Goal: Information Seeking & Learning: Compare options

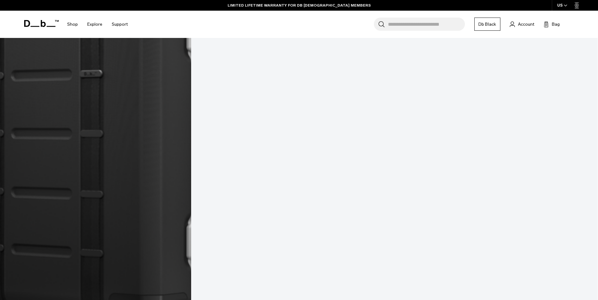
scroll to position [1130, 0]
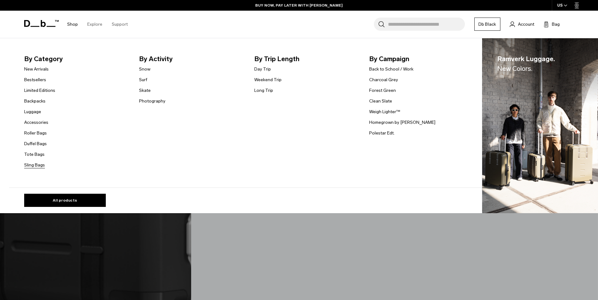
click at [37, 164] on link "Sling Bags" at bounding box center [34, 165] width 21 height 7
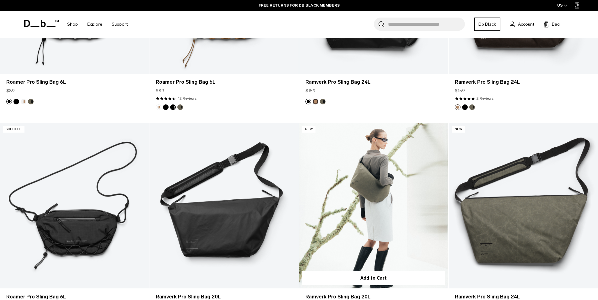
scroll to position [345, 0]
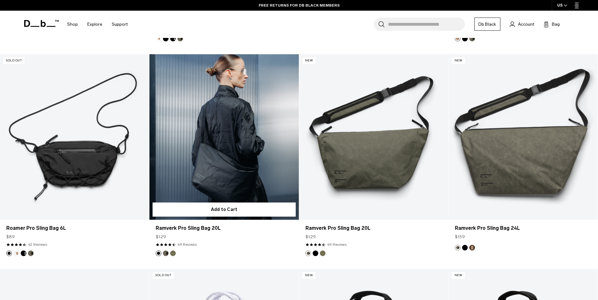
click at [198, 169] on link "Ramverk Pro Sling Bag 20L" at bounding box center [223, 137] width 149 height 166
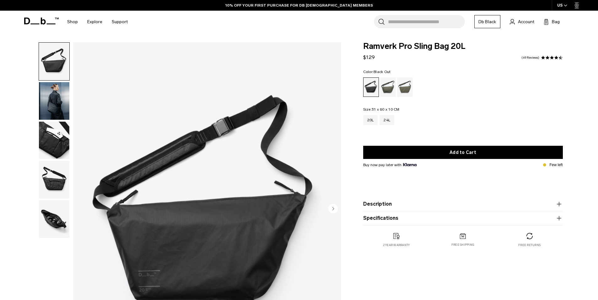
click at [54, 146] on img "button" at bounding box center [54, 141] width 30 height 38
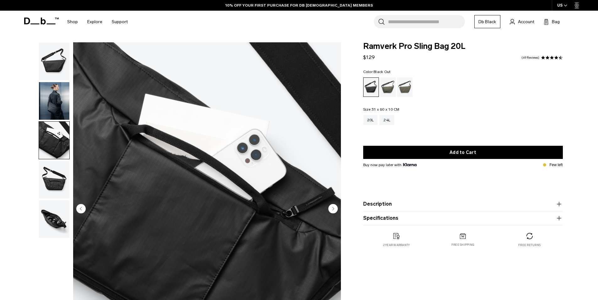
click at [55, 175] on img "button" at bounding box center [54, 180] width 30 height 38
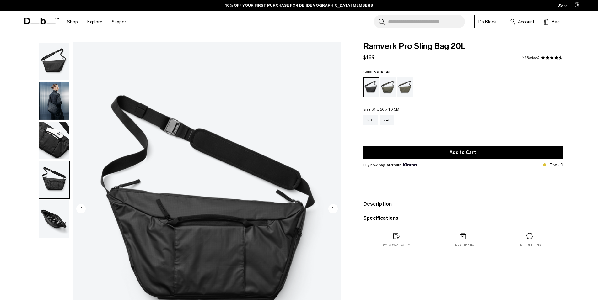
scroll to position [31, 0]
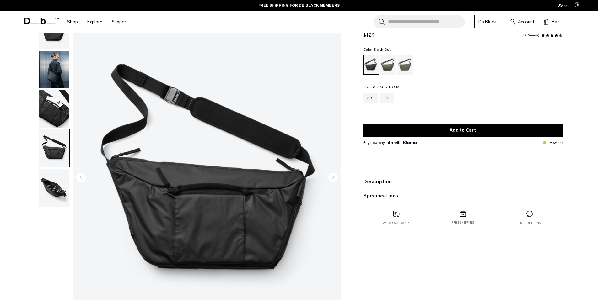
click at [53, 182] on img "button" at bounding box center [54, 188] width 30 height 38
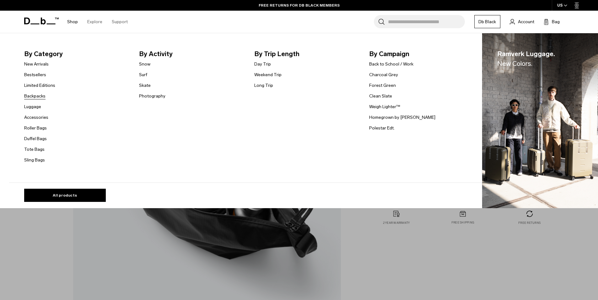
click at [39, 98] on link "Backpacks" at bounding box center [34, 96] width 21 height 7
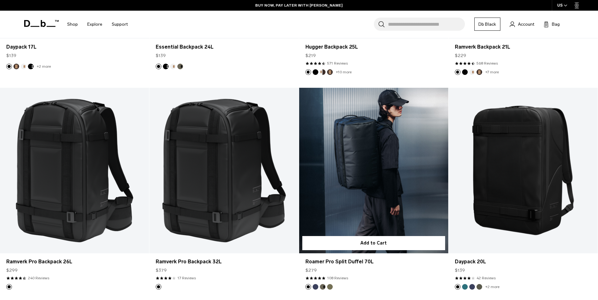
scroll to position [1067, 0]
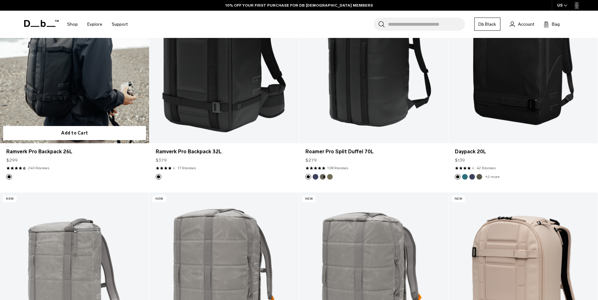
click at [77, 87] on link "Ramverk Pro Backpack 26L" at bounding box center [74, 61] width 149 height 166
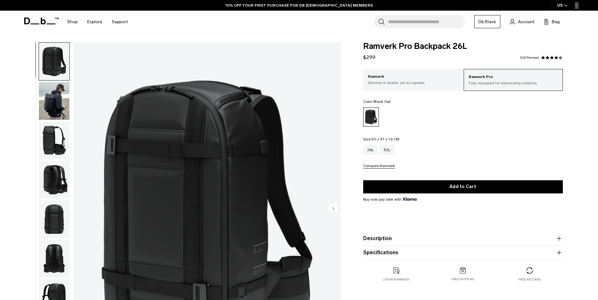
click at [379, 166] on button "Compare Ramverk" at bounding box center [379, 166] width 32 height 5
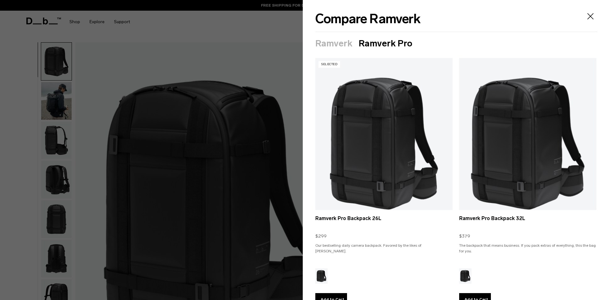
drag, startPoint x: 328, startPoint y: 43, endPoint x: 334, endPoint y: 43, distance: 5.7
click at [329, 43] on button "Ramverk" at bounding box center [333, 44] width 37 height 10
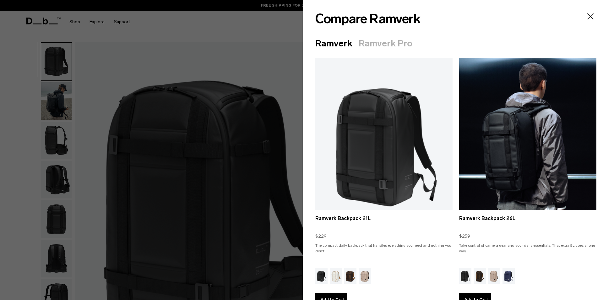
click at [491, 135] on link "Ramverk Backpack 26L" at bounding box center [527, 143] width 137 height 171
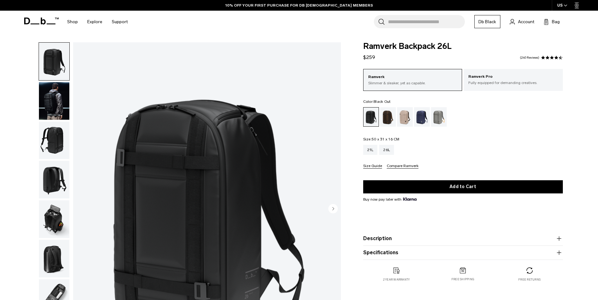
click at [398, 166] on button "Compare Ramverk" at bounding box center [403, 166] width 32 height 5
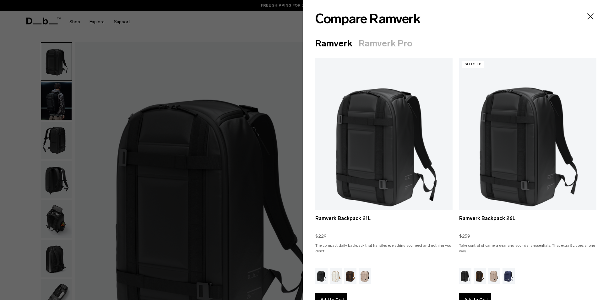
click at [383, 43] on button "Ramverk Pro" at bounding box center [385, 44] width 54 height 10
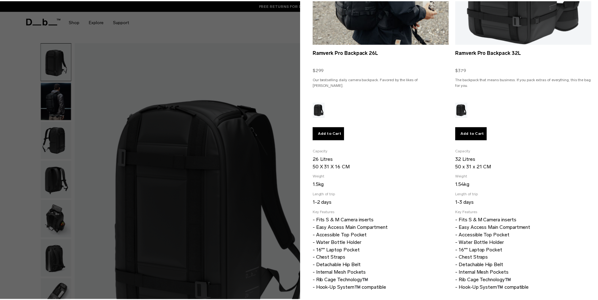
scroll to position [175, 0]
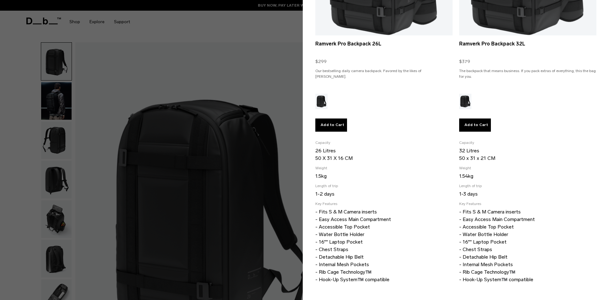
click at [276, 73] on div at bounding box center [301, 150] width 603 height 300
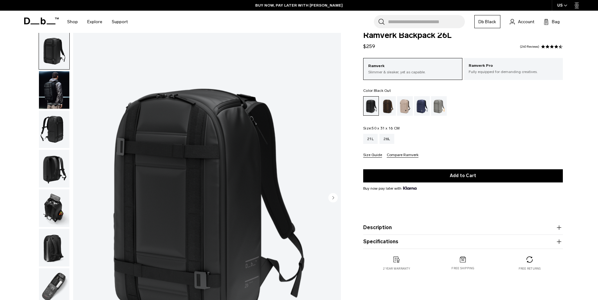
scroll to position [0, 0]
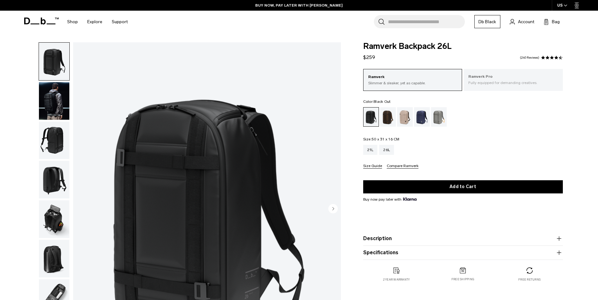
click at [484, 83] on p "Fully equipped for demanding creatives." at bounding box center [513, 83] width 90 height 6
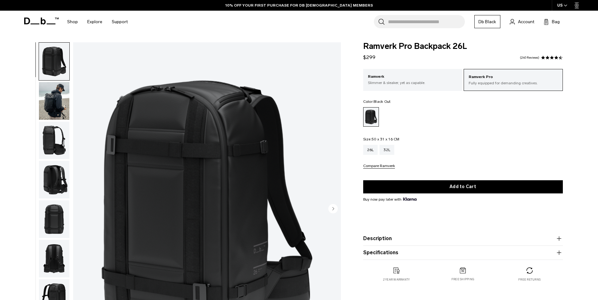
click at [48, 96] on img "button" at bounding box center [54, 101] width 30 height 38
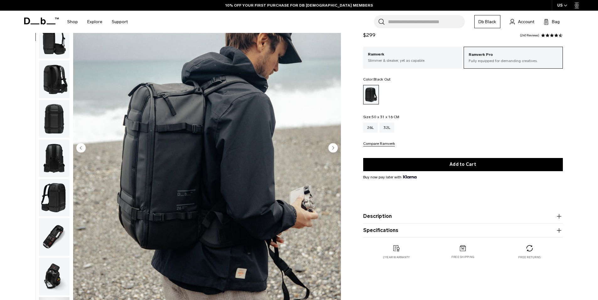
scroll to position [63, 0]
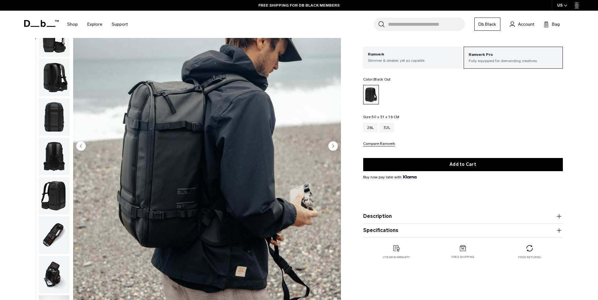
click at [335, 146] on circle "Next slide" at bounding box center [332, 145] width 9 height 9
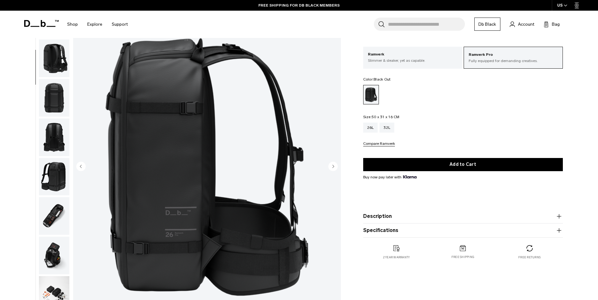
scroll to position [31, 0]
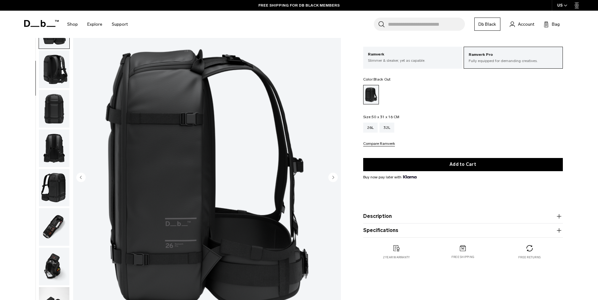
click at [330, 175] on circle "Next slide" at bounding box center [332, 177] width 9 height 9
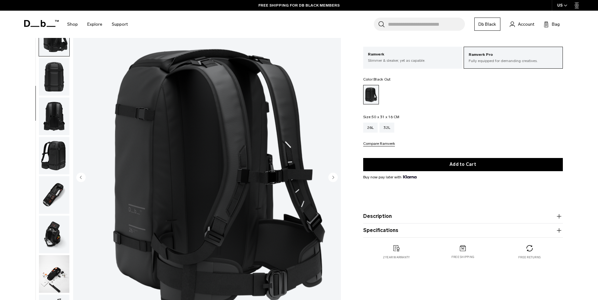
scroll to position [118, 0]
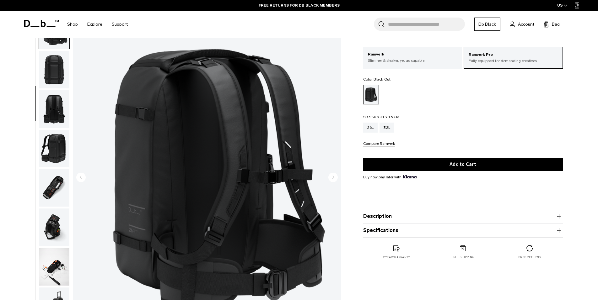
click at [331, 176] on circle "Next slide" at bounding box center [332, 177] width 9 height 9
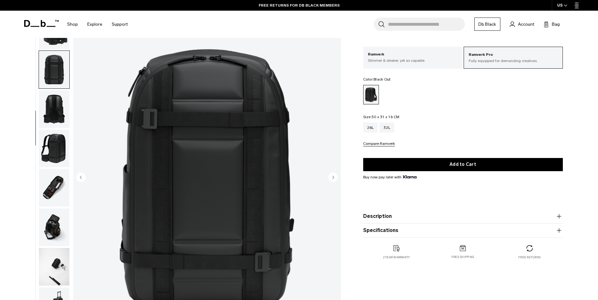
scroll to position [158, 0]
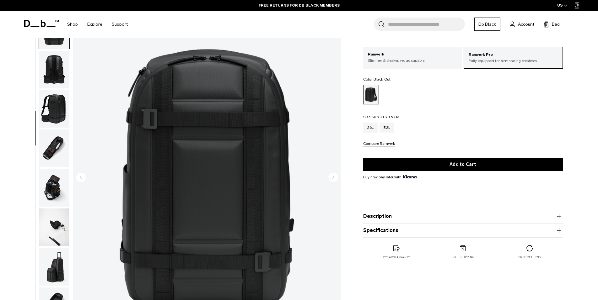
click at [331, 176] on circle "Next slide" at bounding box center [332, 177] width 9 height 9
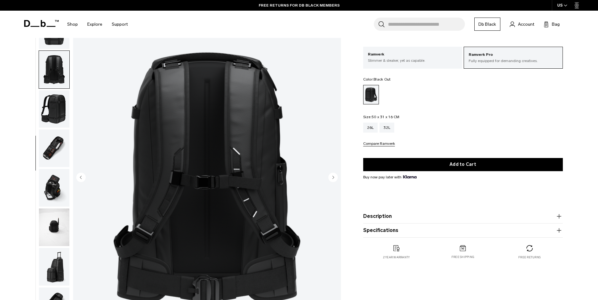
scroll to position [178, 0]
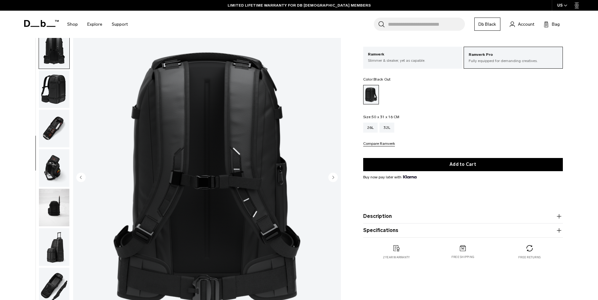
click at [331, 176] on circle "Next slide" at bounding box center [332, 177] width 9 height 9
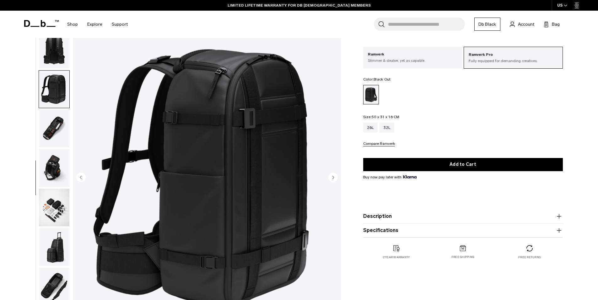
click at [331, 176] on circle "Next slide" at bounding box center [332, 177] width 9 height 9
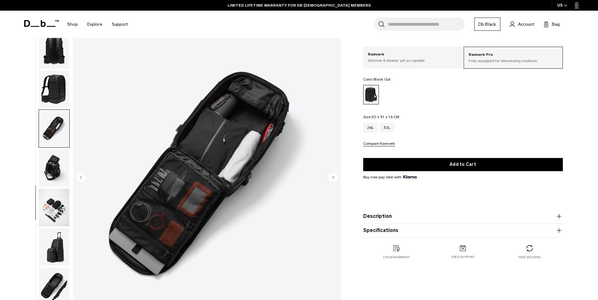
click at [333, 178] on icon "Next slide" at bounding box center [333, 177] width 2 height 3
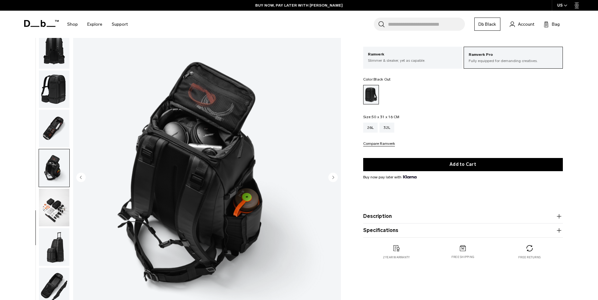
click at [333, 178] on icon "Next slide" at bounding box center [333, 177] width 2 height 3
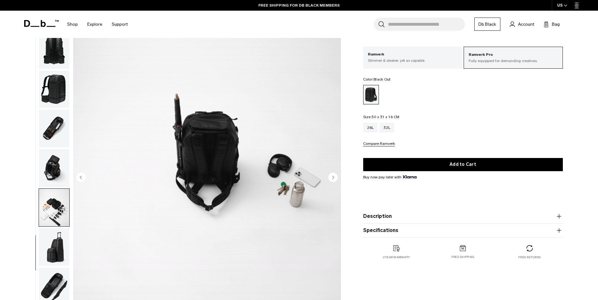
click at [333, 178] on icon "Next slide" at bounding box center [333, 177] width 2 height 3
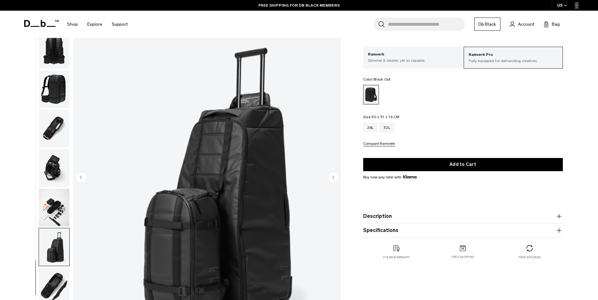
click at [333, 178] on icon "Next slide" at bounding box center [333, 177] width 2 height 3
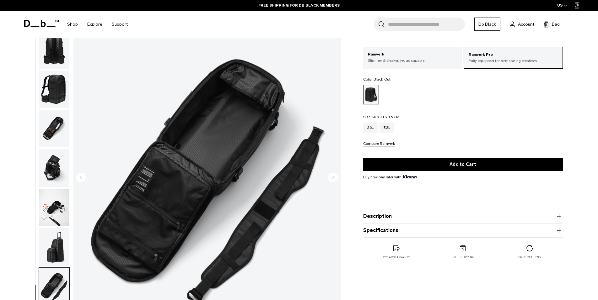
click at [333, 178] on icon "Next slide" at bounding box center [333, 177] width 2 height 3
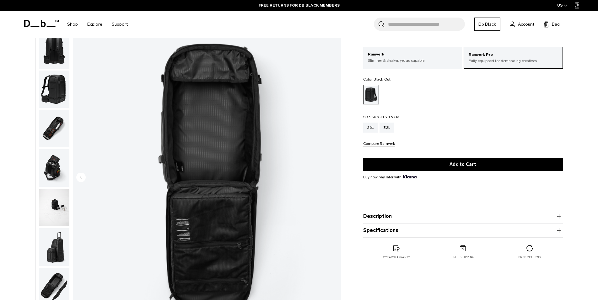
click at [333, 178] on img "13 / 13" at bounding box center [207, 178] width 268 height 334
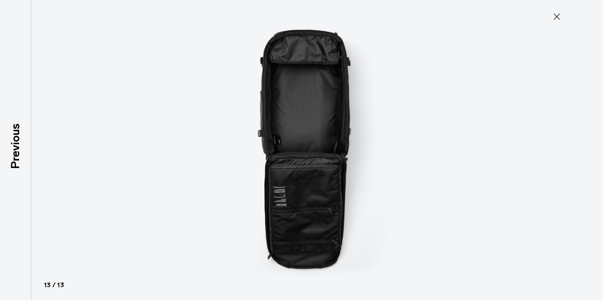
click at [556, 12] on icon at bounding box center [556, 17] width 10 height 10
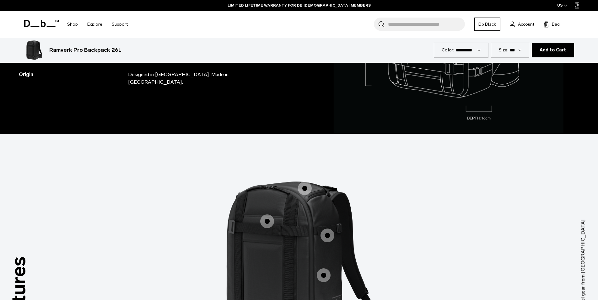
scroll to position [565, 0]
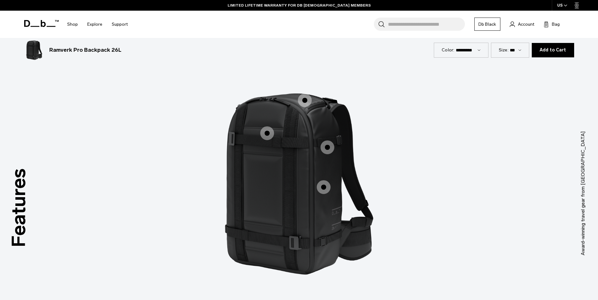
click at [324, 191] on span "1 / 3" at bounding box center [324, 187] width 14 height 14
click at [328, 145] on span "1 / 3" at bounding box center [327, 148] width 14 height 14
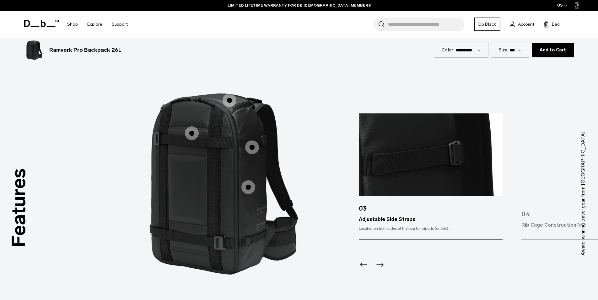
click at [229, 100] on span "1 / 3" at bounding box center [230, 101] width 14 height 14
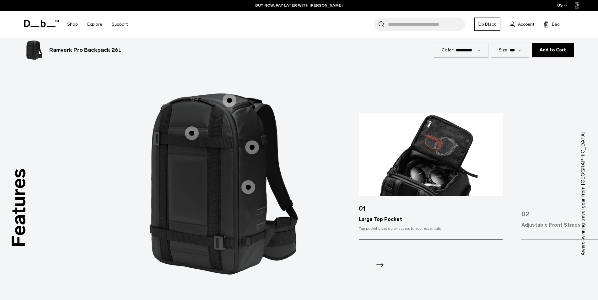
click at [194, 136] on span "1 / 3" at bounding box center [192, 133] width 14 height 14
click at [192, 133] on span "1 / 3" at bounding box center [192, 133] width 14 height 14
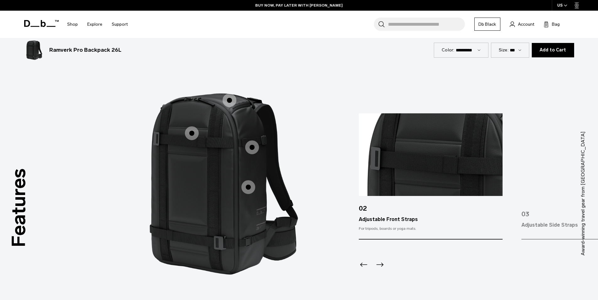
click at [249, 189] on span "1 / 3" at bounding box center [248, 187] width 14 height 14
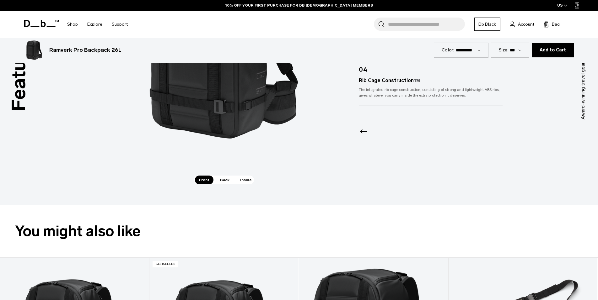
scroll to position [690, 0]
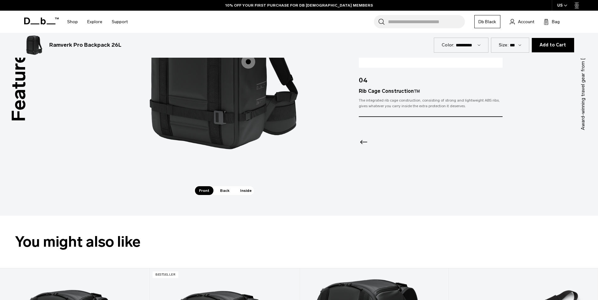
click at [222, 192] on span "Back" at bounding box center [225, 190] width 18 height 9
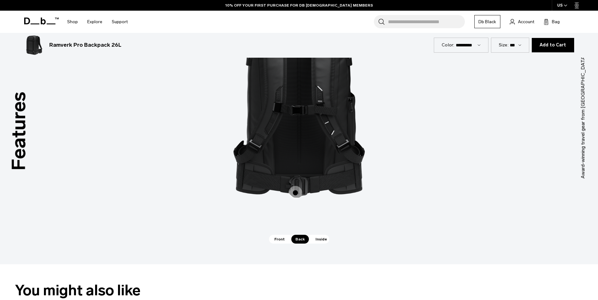
scroll to position [596, 0]
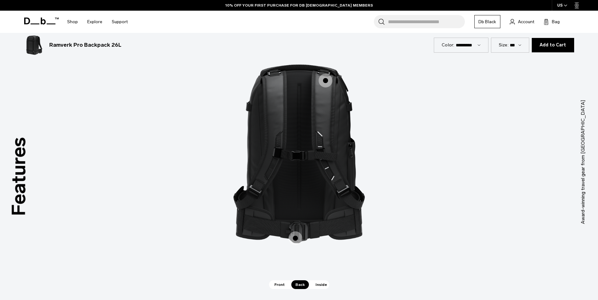
click at [295, 235] on span "2 / 3" at bounding box center [295, 239] width 14 height 14
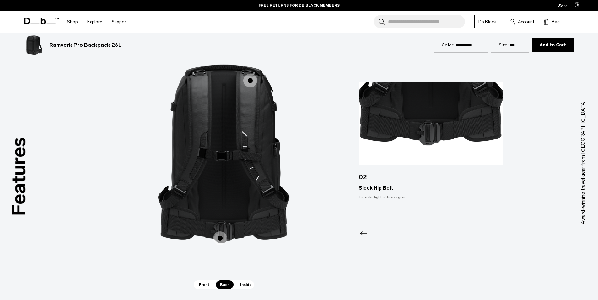
click at [252, 81] on span "2 / 3" at bounding box center [250, 81] width 14 height 14
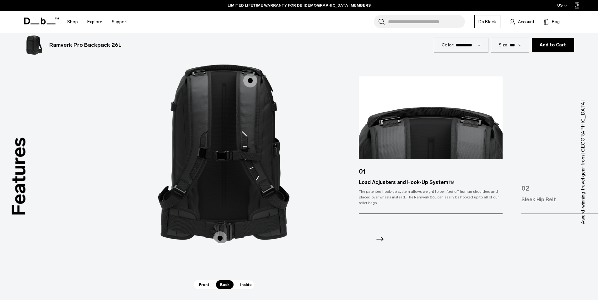
click at [245, 285] on span "Inside" at bounding box center [246, 285] width 20 height 9
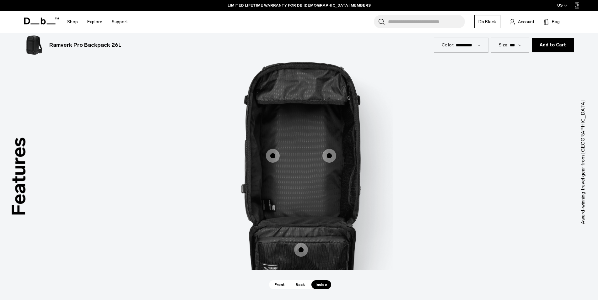
click at [272, 150] on span "3 / 3" at bounding box center [273, 156] width 14 height 14
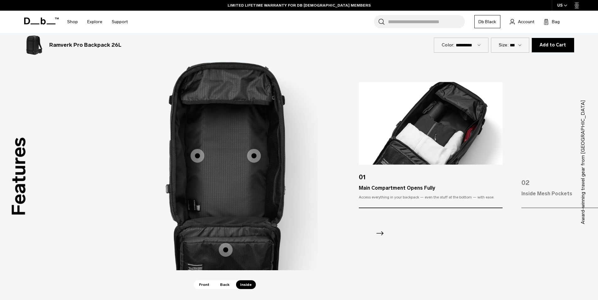
click at [256, 153] on span "3 / 3" at bounding box center [254, 156] width 14 height 14
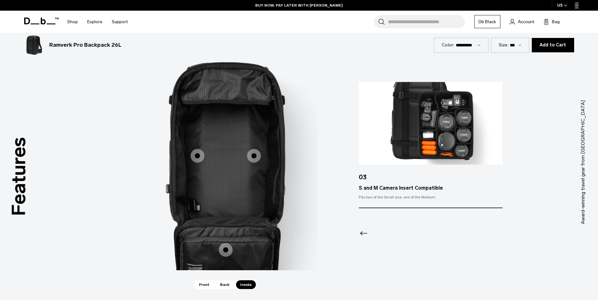
click at [226, 248] on span "3 / 3" at bounding box center [226, 250] width 14 height 14
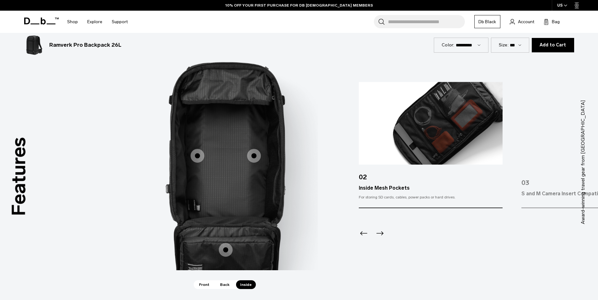
click at [255, 153] on span "3 / 3" at bounding box center [254, 156] width 14 height 14
click at [250, 156] on span "3 / 3" at bounding box center [254, 156] width 14 height 14
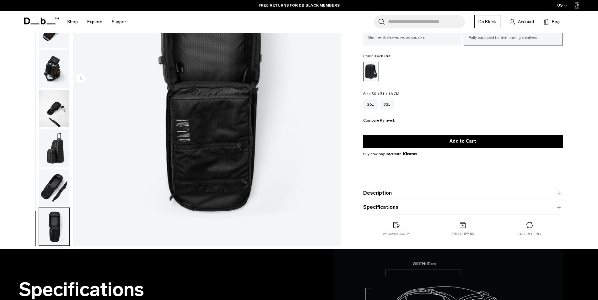
scroll to position [0, 0]
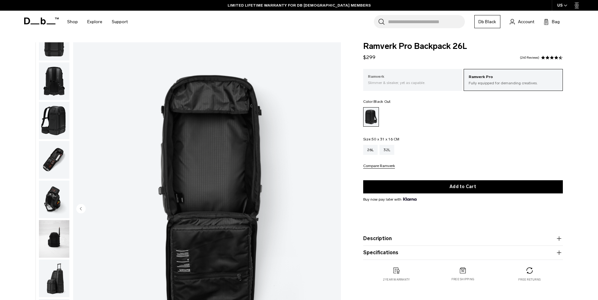
click at [408, 81] on p "Slimmer & sleaker, yet as capable." at bounding box center [413, 83] width 90 height 6
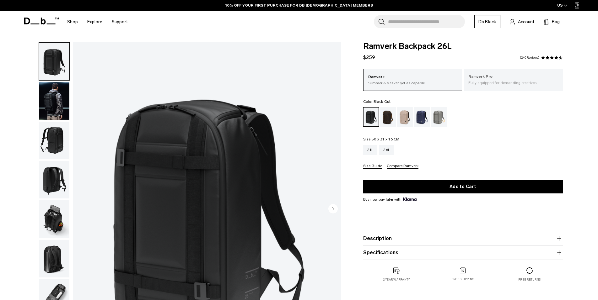
click at [497, 85] on p "Fully equipped for demanding creatives." at bounding box center [513, 83] width 90 height 6
click at [56, 96] on img "button" at bounding box center [54, 101] width 30 height 38
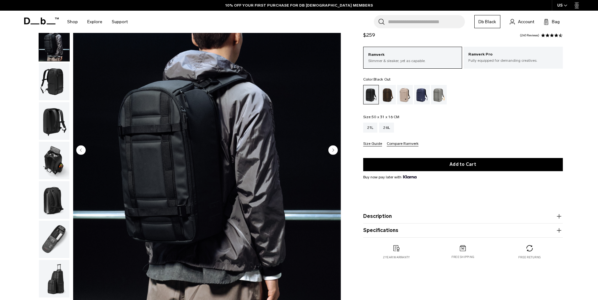
scroll to position [63, 0]
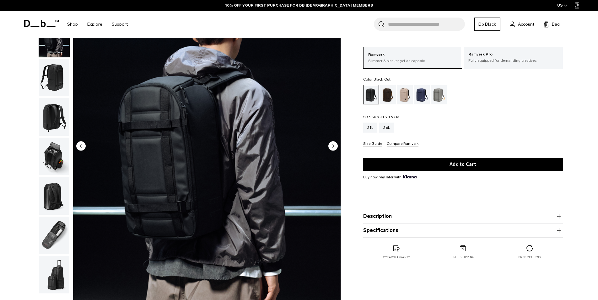
click at [334, 148] on circle "Next slide" at bounding box center [332, 145] width 9 height 9
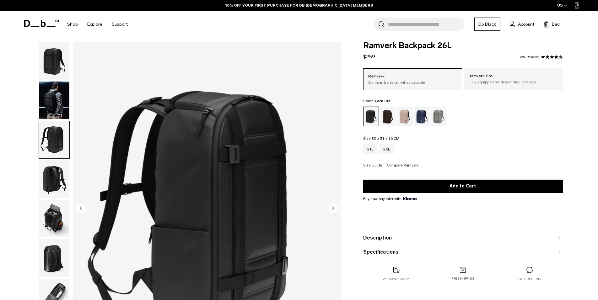
scroll to position [0, 0]
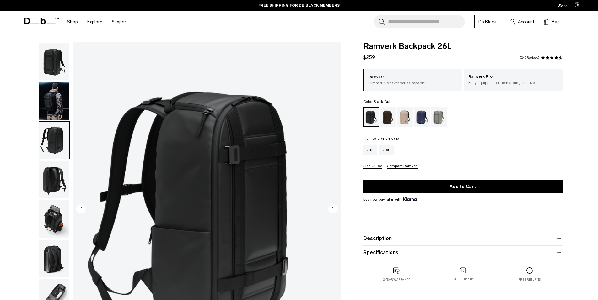
click at [333, 209] on icon "Next slide" at bounding box center [333, 208] width 2 height 3
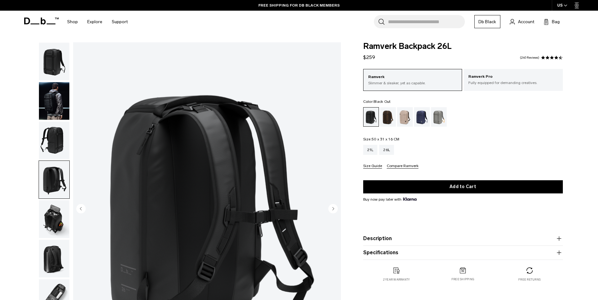
click at [333, 209] on icon "Next slide" at bounding box center [333, 208] width 2 height 3
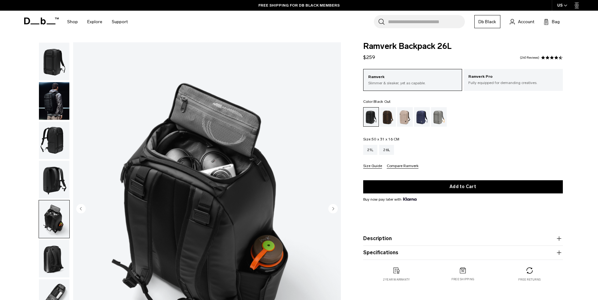
click at [333, 209] on icon "Next slide" at bounding box center [333, 208] width 2 height 3
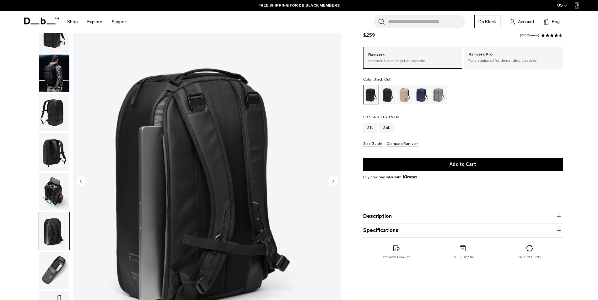
scroll to position [63, 0]
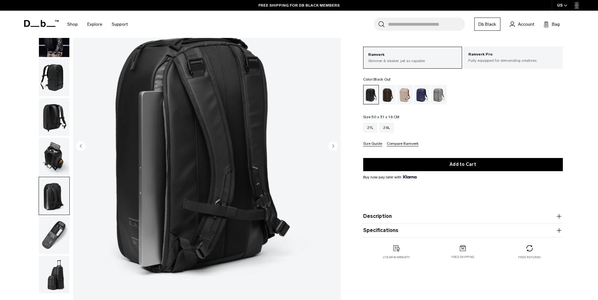
click at [333, 143] on circle "Next slide" at bounding box center [332, 145] width 9 height 9
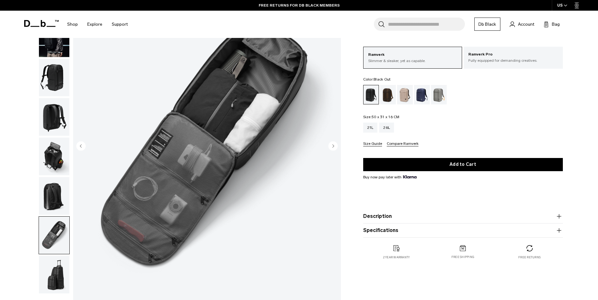
click at [333, 143] on circle "Next slide" at bounding box center [332, 145] width 9 height 9
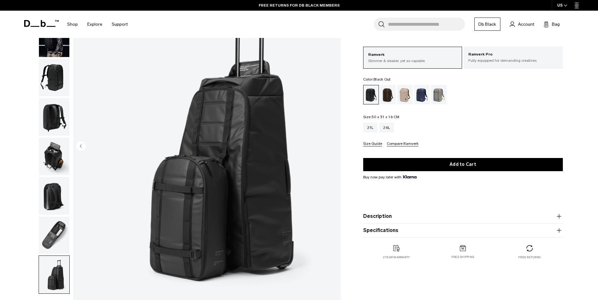
click at [333, 143] on img "8 / 8" at bounding box center [207, 147] width 268 height 334
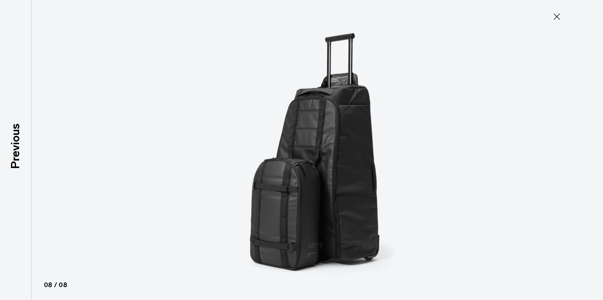
click at [555, 15] on icon at bounding box center [556, 17] width 10 height 10
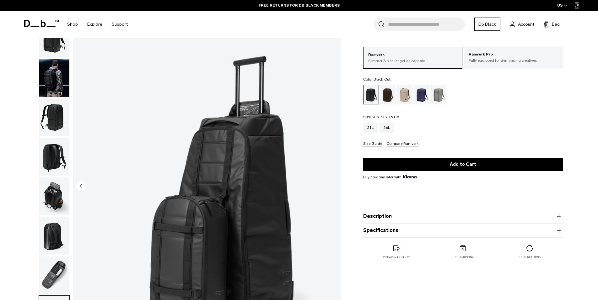
scroll to position [0, 0]
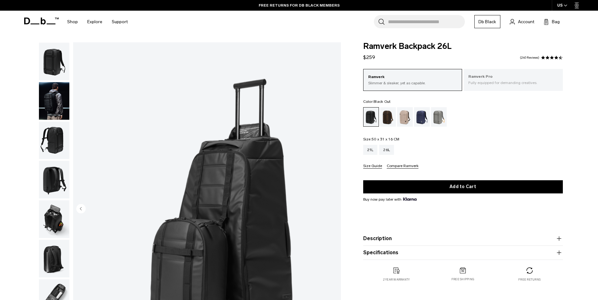
click at [514, 85] on p "Fully equipped for demanding creatives." at bounding box center [513, 83] width 90 height 6
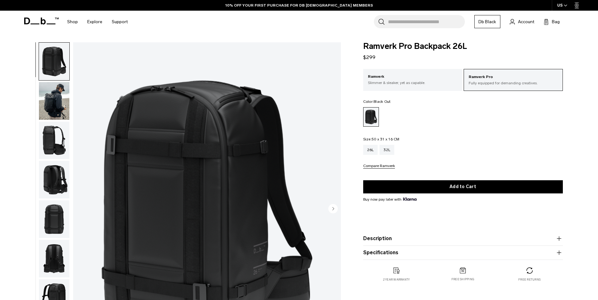
click at [331, 207] on circle "Next slide" at bounding box center [332, 208] width 9 height 9
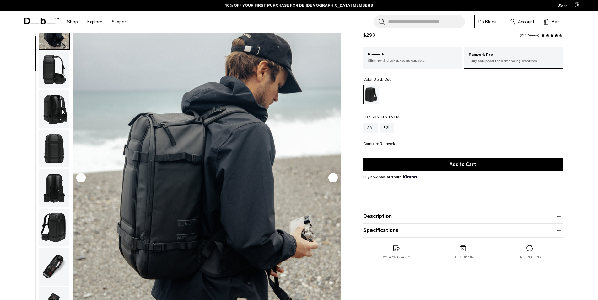
scroll to position [31, 0]
click at [333, 176] on circle "Next slide" at bounding box center [332, 177] width 9 height 9
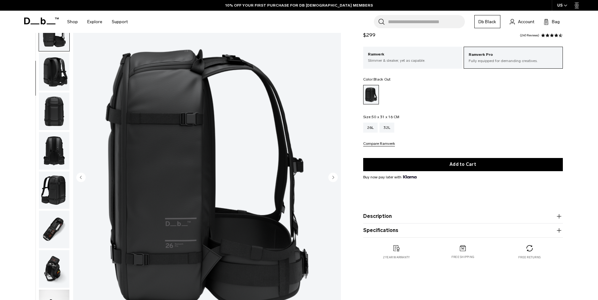
scroll to position [79, 0]
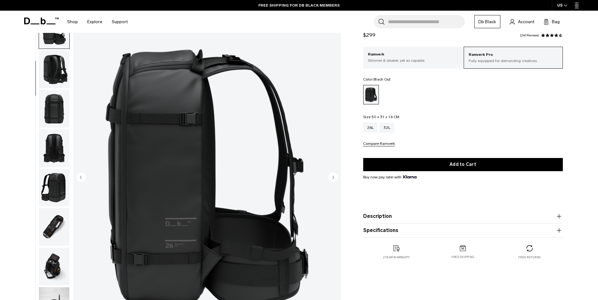
click at [332, 175] on circle "Next slide" at bounding box center [332, 177] width 9 height 9
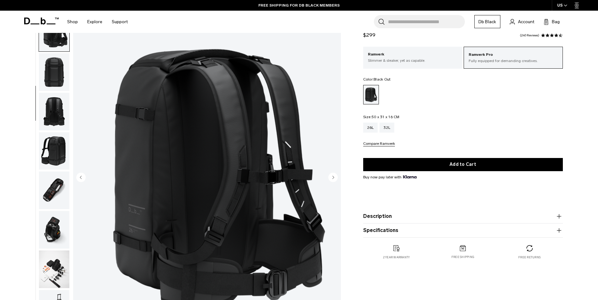
scroll to position [118, 0]
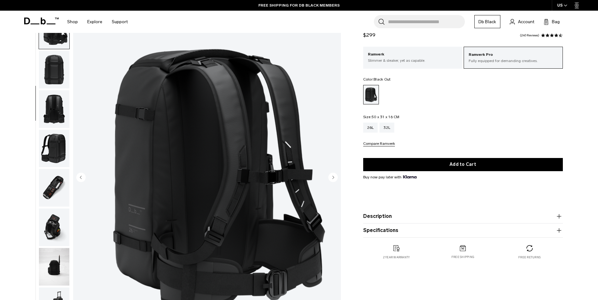
click at [332, 175] on circle "Next slide" at bounding box center [332, 177] width 9 height 9
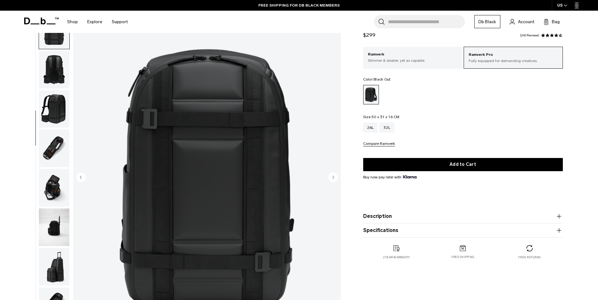
click at [332, 175] on circle "Next slide" at bounding box center [332, 177] width 9 height 9
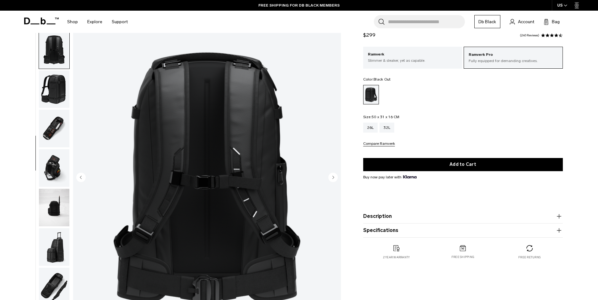
click at [332, 175] on circle "Next slide" at bounding box center [332, 177] width 9 height 9
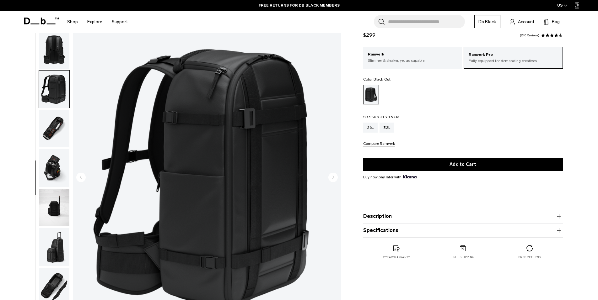
click at [332, 175] on circle "Next slide" at bounding box center [332, 177] width 9 height 9
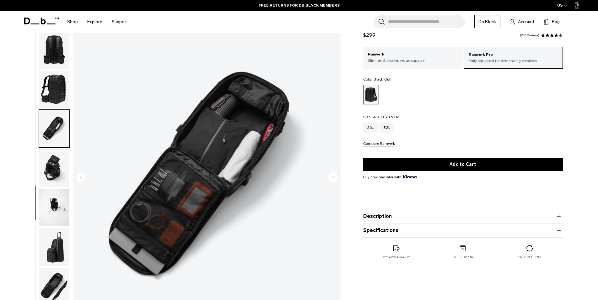
click at [332, 175] on circle "Next slide" at bounding box center [332, 177] width 9 height 9
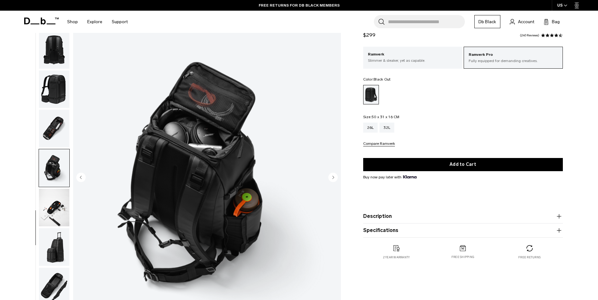
click at [332, 175] on circle "Next slide" at bounding box center [332, 177] width 9 height 9
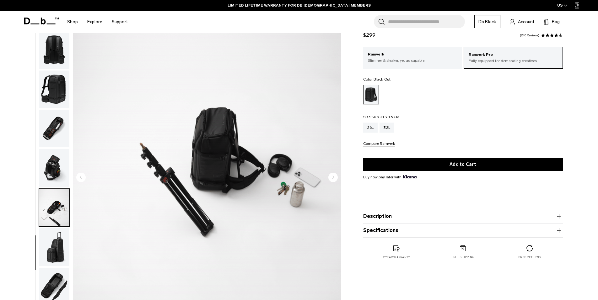
click at [332, 175] on circle "Next slide" at bounding box center [332, 177] width 9 height 9
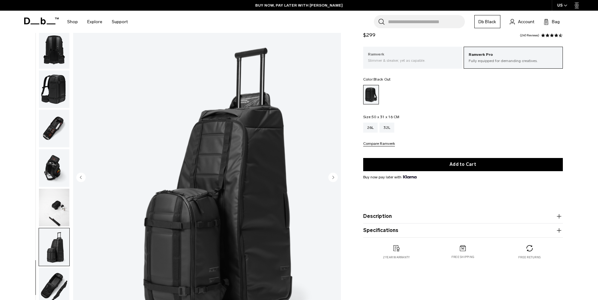
click at [392, 53] on p "Ramverk" at bounding box center [413, 54] width 90 height 6
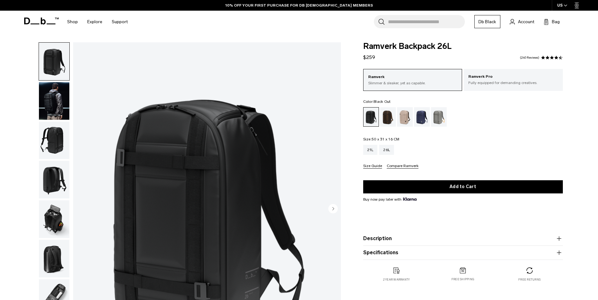
click at [334, 210] on circle "Next slide" at bounding box center [332, 208] width 9 height 9
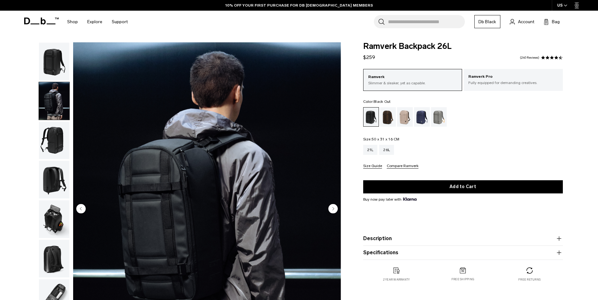
click at [336, 209] on circle "Next slide" at bounding box center [332, 208] width 9 height 9
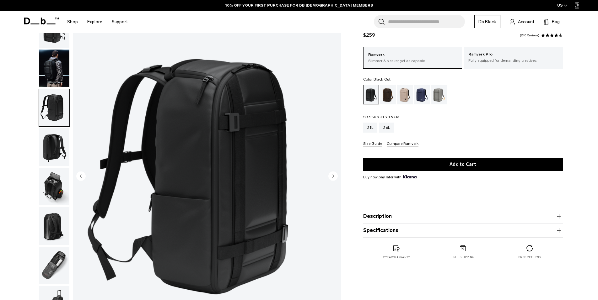
scroll to position [63, 0]
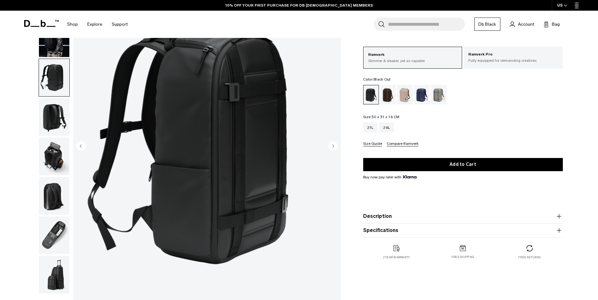
click at [336, 145] on circle "Next slide" at bounding box center [332, 145] width 9 height 9
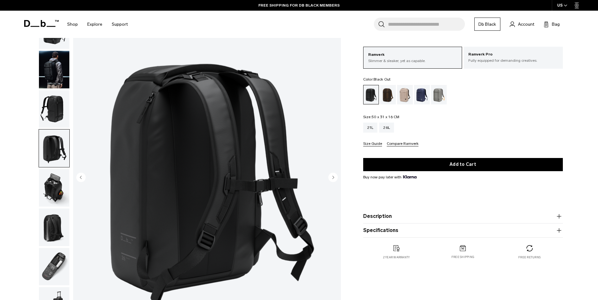
scroll to position [0, 0]
click at [334, 175] on circle "Next slide" at bounding box center [332, 177] width 9 height 9
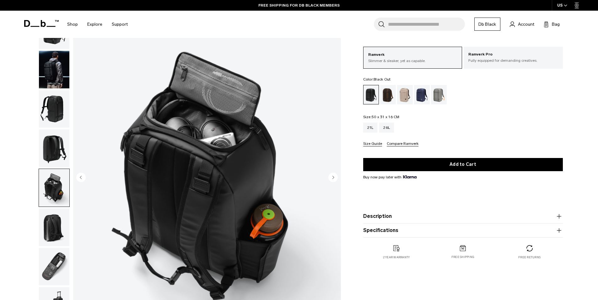
click at [334, 175] on circle "Next slide" at bounding box center [332, 177] width 9 height 9
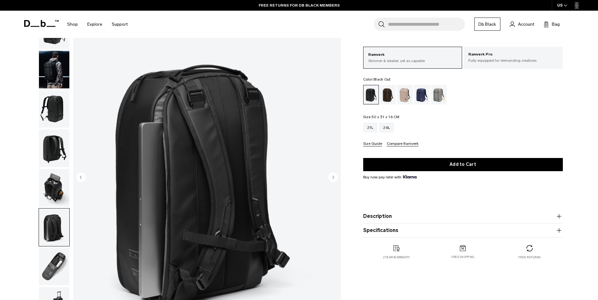
click at [334, 175] on circle "Next slide" at bounding box center [332, 177] width 9 height 9
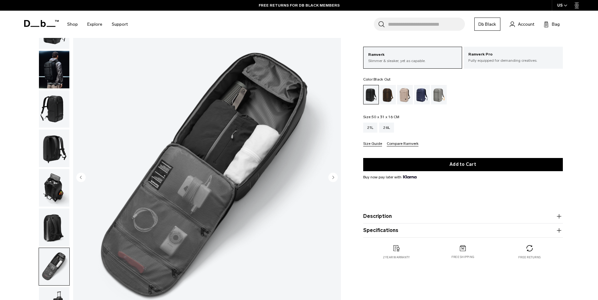
click at [334, 175] on circle "Next slide" at bounding box center [332, 177] width 9 height 9
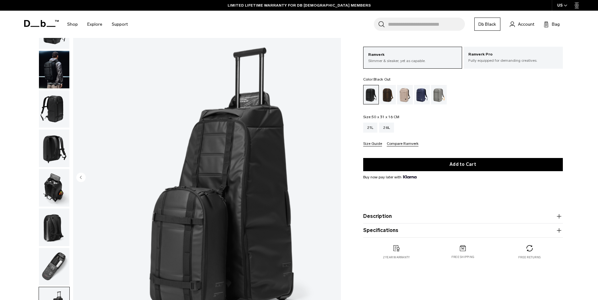
click at [334, 175] on img "8 / 8" at bounding box center [207, 178] width 268 height 334
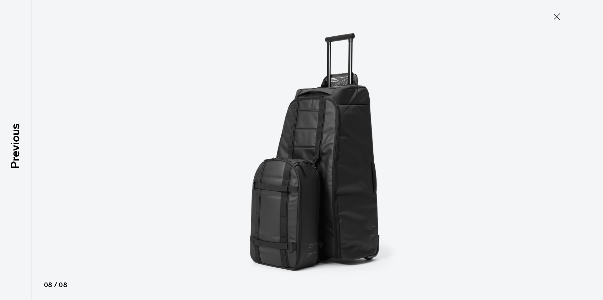
click at [561, 16] on icon at bounding box center [556, 17] width 10 height 10
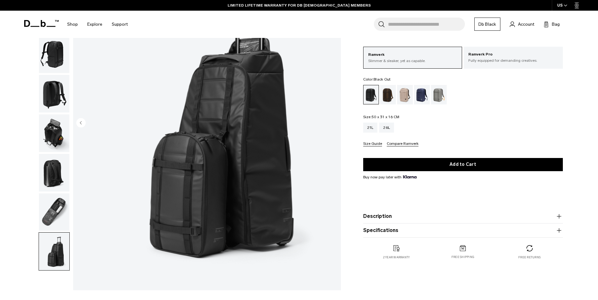
scroll to position [31, 0]
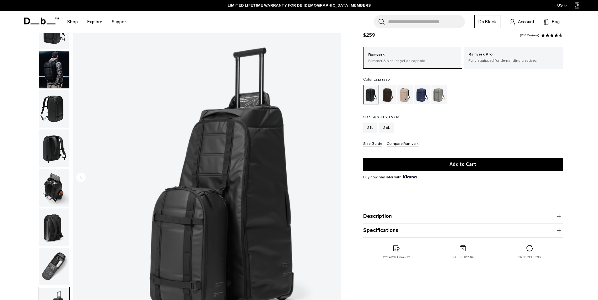
click at [384, 90] on div "Espresso" at bounding box center [388, 94] width 16 height 19
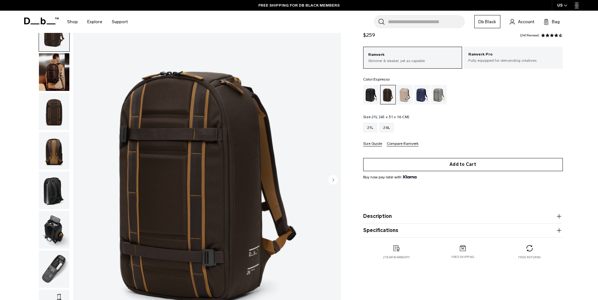
scroll to position [126, 0]
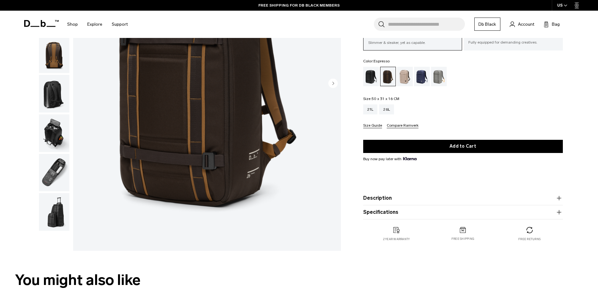
click at [540, 198] on button "Description" at bounding box center [463, 199] width 200 height 8
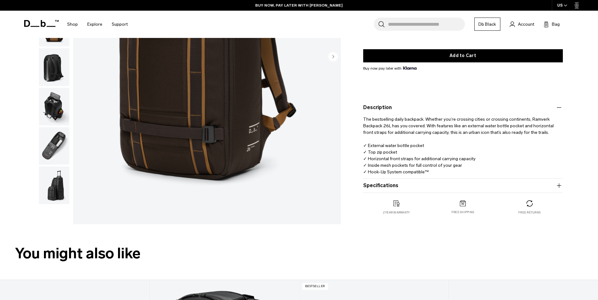
scroll to position [188, 0]
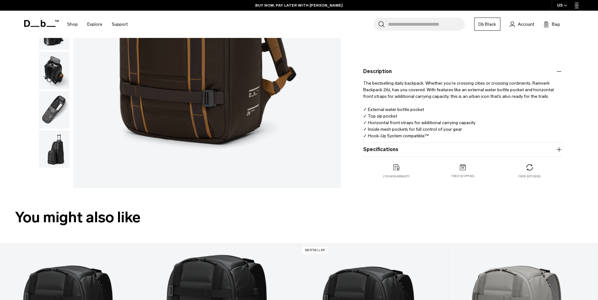
click at [508, 154] on product-accordion "Specifications Volume 26 Litres Dimensions 50 x 31 x 16 CM (H x W x D) Weight 1…" at bounding box center [463, 150] width 200 height 14
click at [561, 150] on icon "button" at bounding box center [559, 150] width 8 height 8
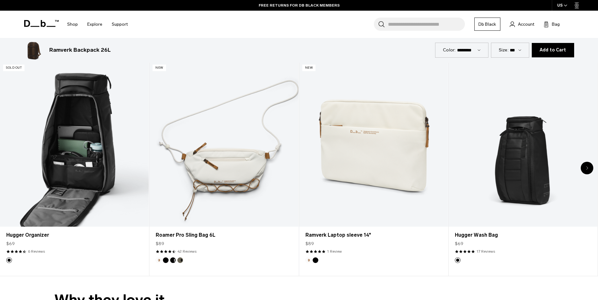
scroll to position [1444, 0]
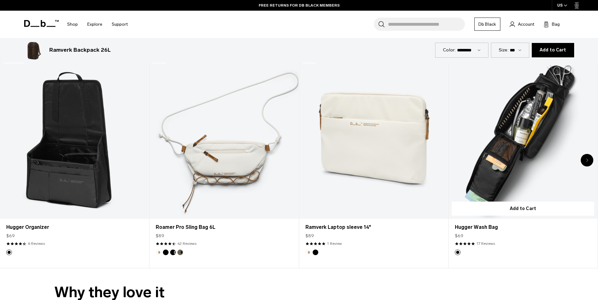
click at [534, 172] on link "Hugger Wash Bag" at bounding box center [522, 136] width 149 height 165
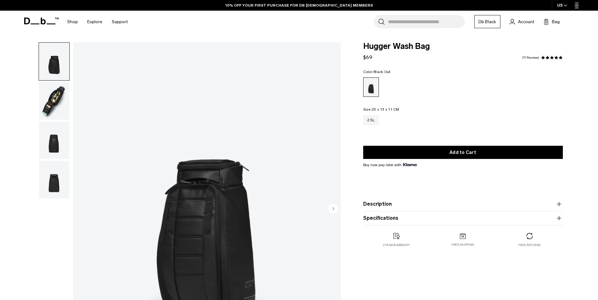
click at [57, 104] on img "button" at bounding box center [54, 101] width 30 height 38
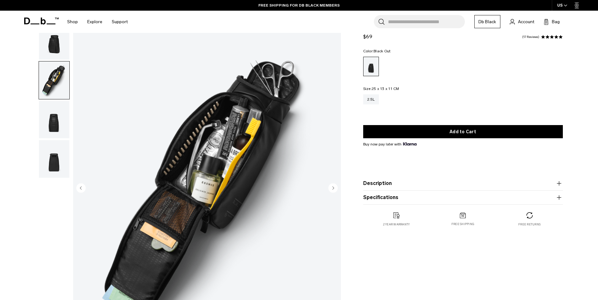
scroll to position [31, 0]
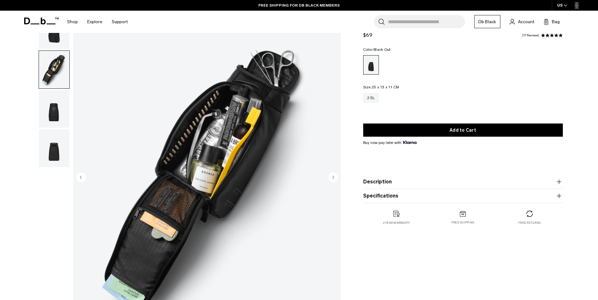
click at [54, 114] on img "button" at bounding box center [54, 109] width 30 height 38
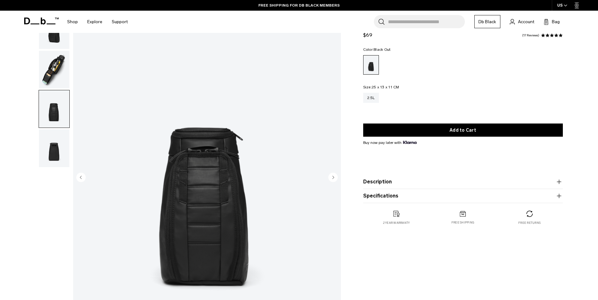
click at [52, 153] on img "button" at bounding box center [54, 149] width 30 height 38
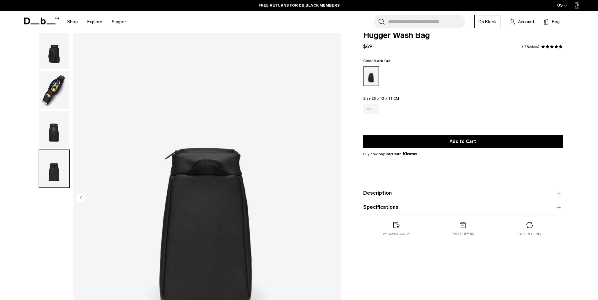
scroll to position [0, 0]
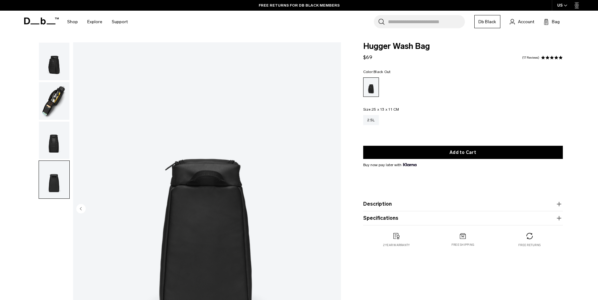
click at [56, 72] on img "button" at bounding box center [54, 62] width 30 height 38
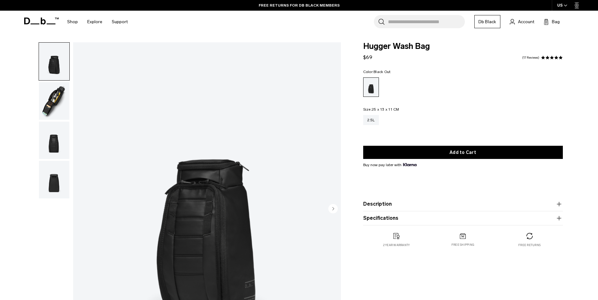
click at [49, 84] on img "button" at bounding box center [54, 101] width 30 height 38
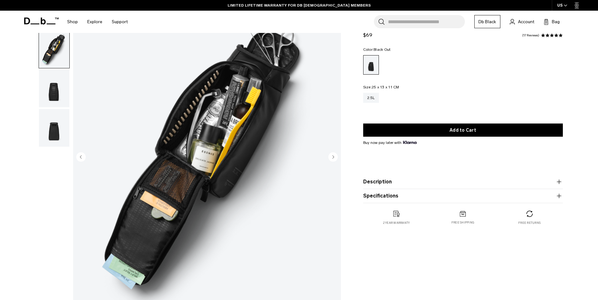
scroll to position [63, 0]
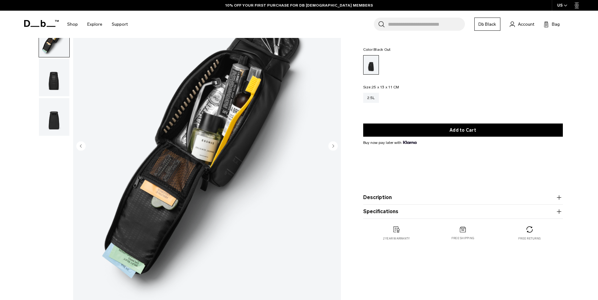
click at [494, 194] on product-accordion "Description The iconic Hugger shape and design shrunk down to wash bag size. ✓ …" at bounding box center [463, 198] width 200 height 14
click at [554, 197] on button "Description" at bounding box center [463, 198] width 200 height 8
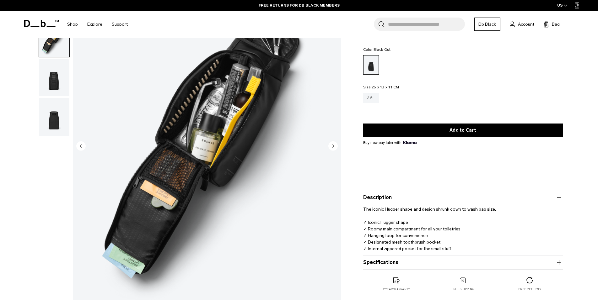
click at [558, 263] on icon "button" at bounding box center [558, 262] width 4 height 0
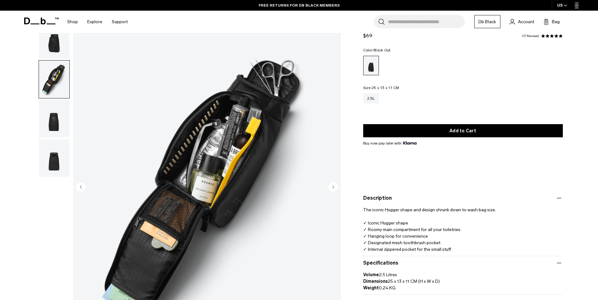
scroll to position [0, 0]
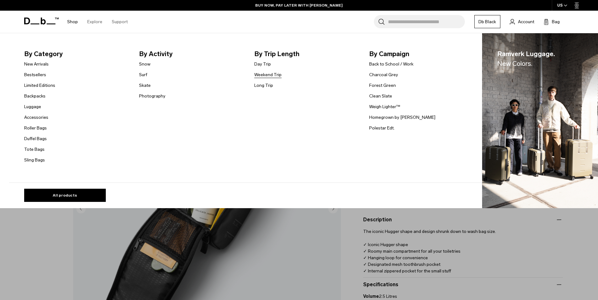
click at [273, 74] on link "Weekend Trip" at bounding box center [267, 75] width 27 height 7
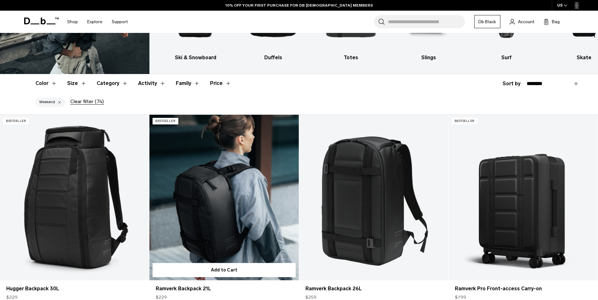
scroll to position [126, 0]
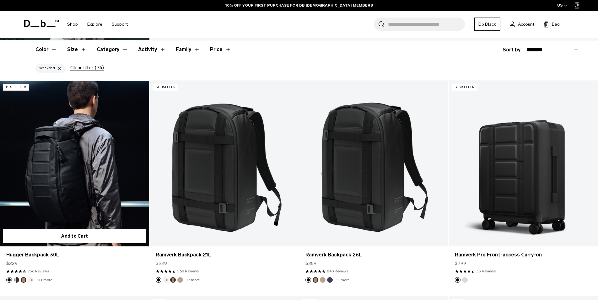
click at [47, 172] on link "Hugger Backpack 30L" at bounding box center [74, 164] width 149 height 166
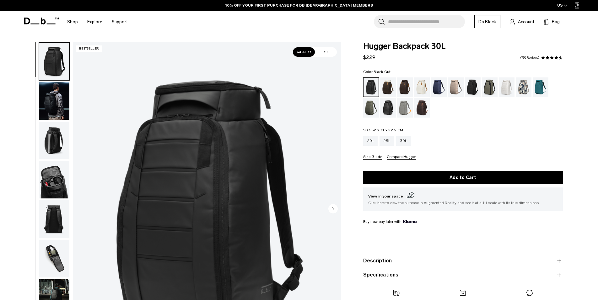
click at [335, 207] on circle "Next slide" at bounding box center [332, 208] width 9 height 9
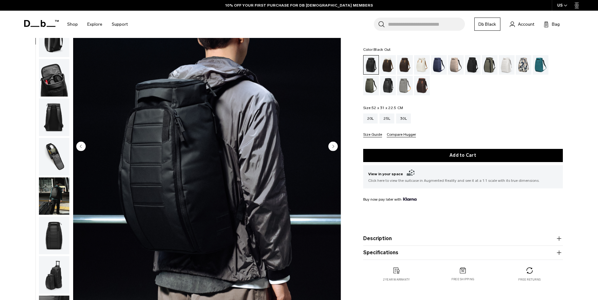
scroll to position [63, 0]
click at [333, 148] on circle "Next slide" at bounding box center [332, 145] width 9 height 9
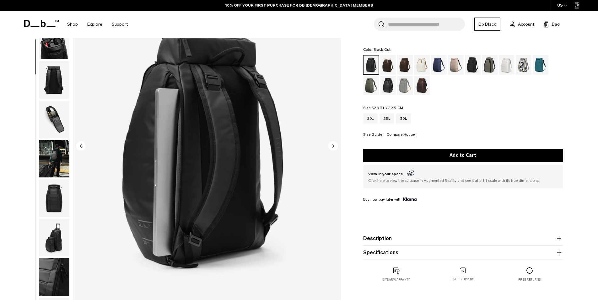
scroll to position [79, 0]
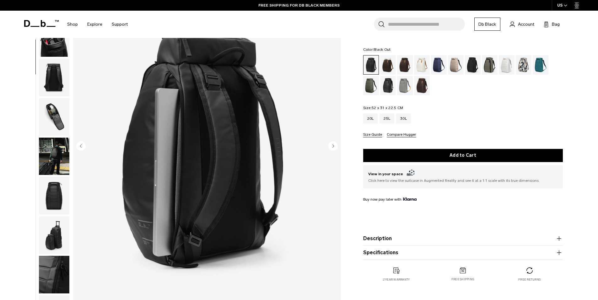
click at [332, 148] on circle "Next slide" at bounding box center [332, 145] width 9 height 9
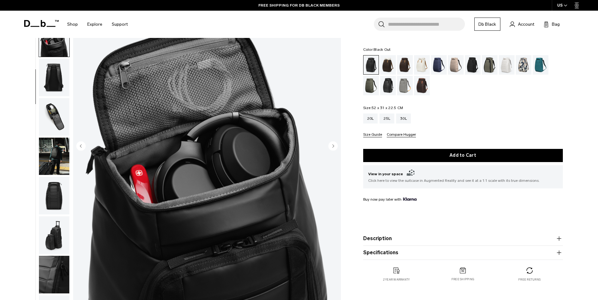
scroll to position [99, 0]
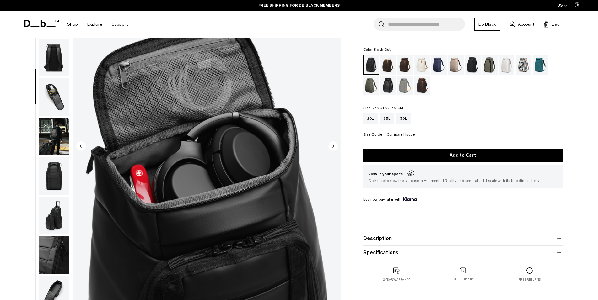
click at [332, 147] on circle "Next slide" at bounding box center [332, 145] width 9 height 9
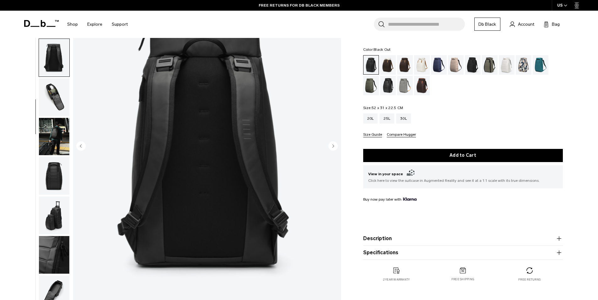
click at [331, 146] on circle "Next slide" at bounding box center [332, 145] width 9 height 9
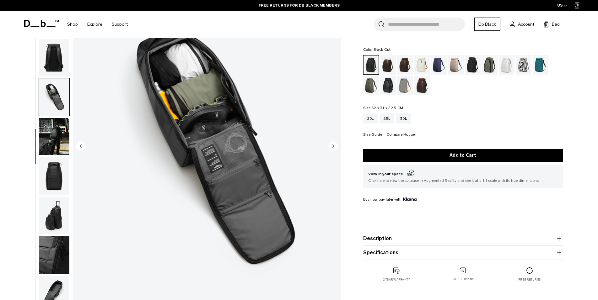
click at [331, 146] on circle "Next slide" at bounding box center [332, 145] width 9 height 9
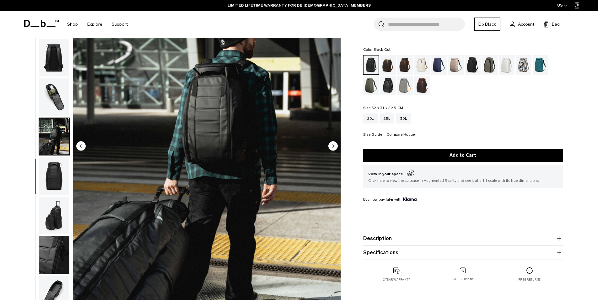
click at [331, 146] on circle "Next slide" at bounding box center [332, 145] width 9 height 9
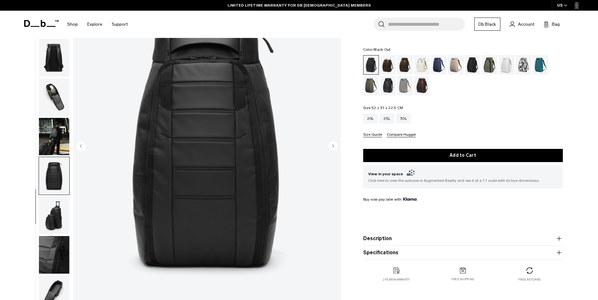
click at [331, 146] on circle "Next slide" at bounding box center [332, 145] width 9 height 9
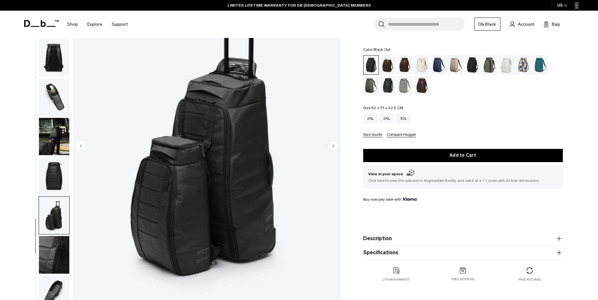
click at [331, 146] on circle "Next slide" at bounding box center [332, 145] width 9 height 9
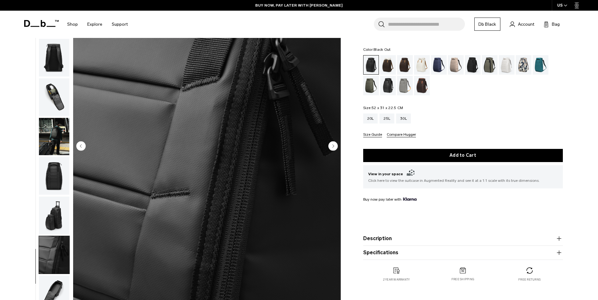
click at [331, 146] on circle "Next slide" at bounding box center [332, 145] width 9 height 9
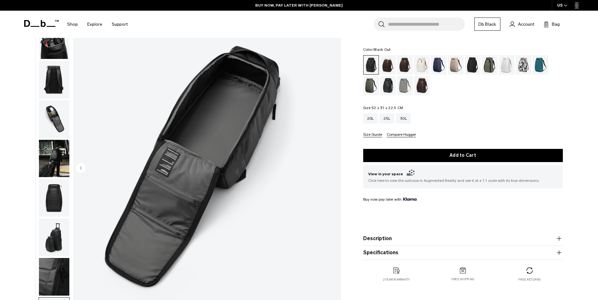
scroll to position [0, 0]
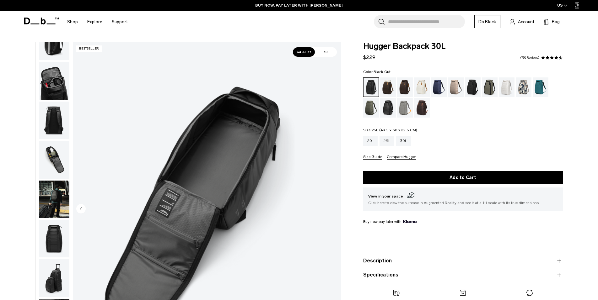
click at [389, 140] on div "25L" at bounding box center [386, 141] width 15 height 10
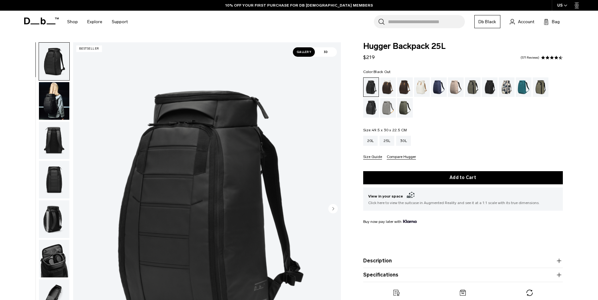
click at [333, 204] on circle "Next slide" at bounding box center [332, 208] width 9 height 9
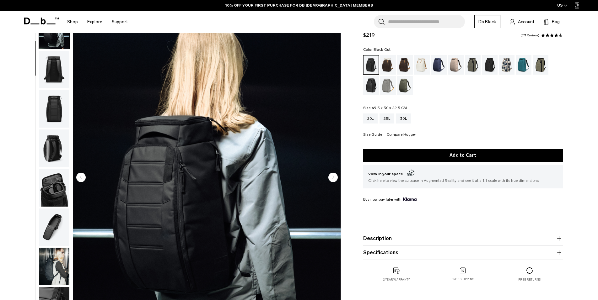
click at [333, 176] on circle "Next slide" at bounding box center [332, 177] width 9 height 9
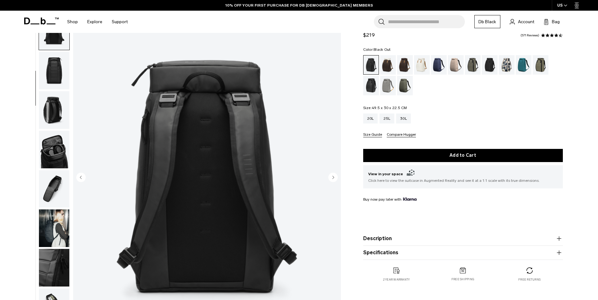
scroll to position [79, 0]
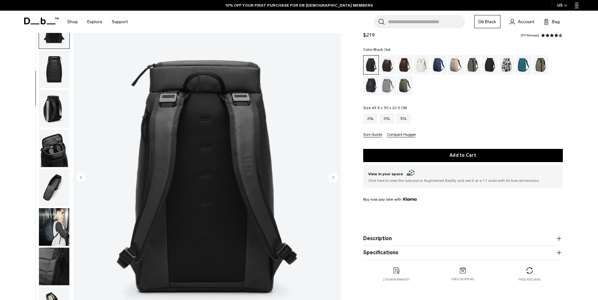
click at [332, 176] on circle "Next slide" at bounding box center [332, 177] width 9 height 9
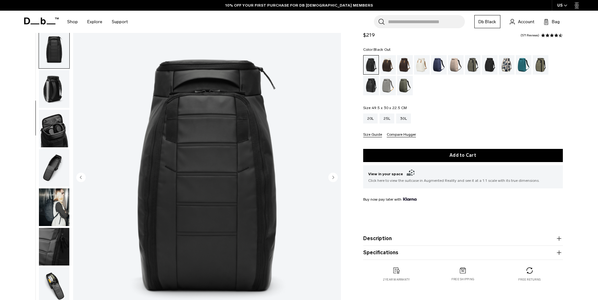
click at [332, 176] on circle "Next slide" at bounding box center [332, 177] width 9 height 9
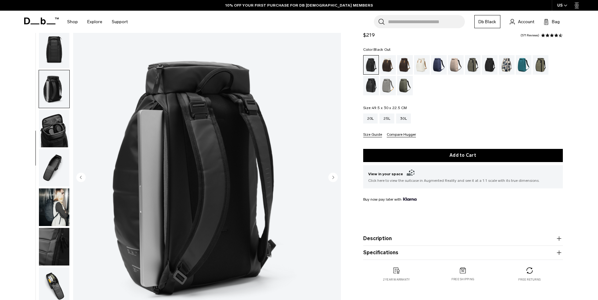
click at [332, 176] on circle "Next slide" at bounding box center [332, 177] width 9 height 9
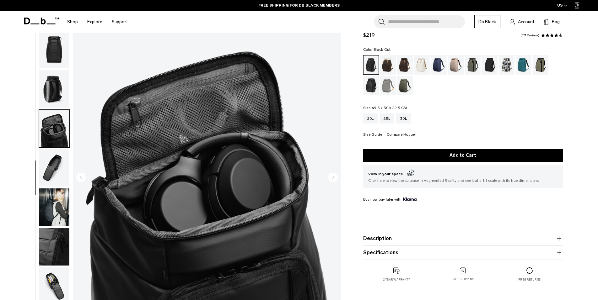
click at [333, 176] on circle "Next slide" at bounding box center [332, 177] width 9 height 9
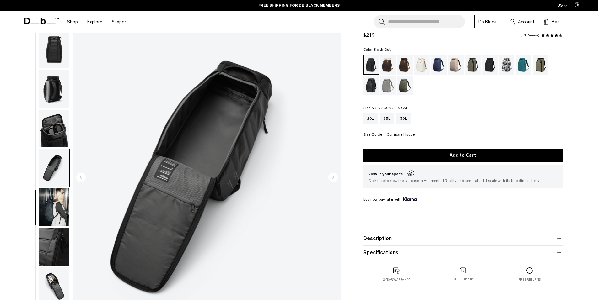
click at [334, 176] on circle "Next slide" at bounding box center [332, 177] width 9 height 9
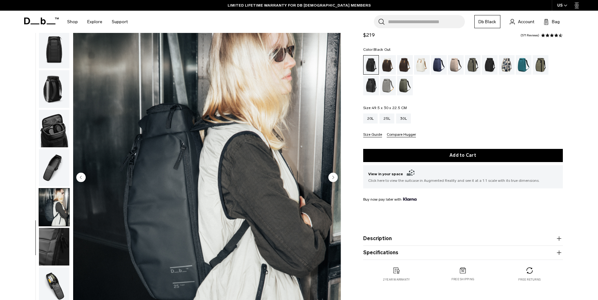
click at [329, 175] on circle "Next slide" at bounding box center [332, 177] width 9 height 9
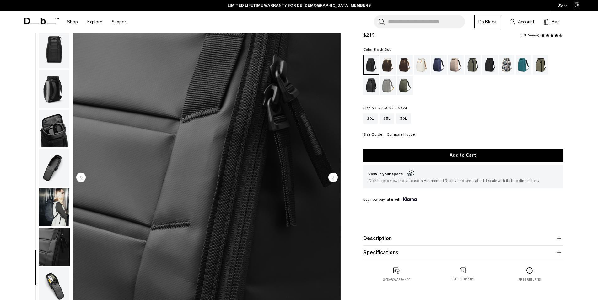
click at [330, 179] on circle "Next slide" at bounding box center [332, 177] width 9 height 9
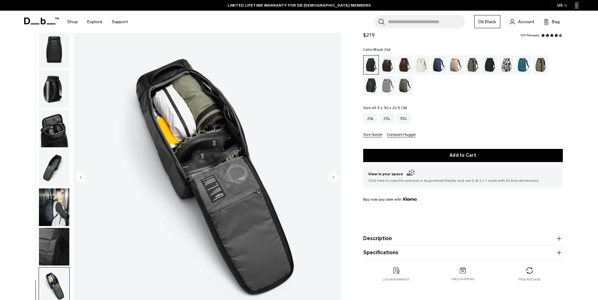
click at [333, 179] on circle "Next slide" at bounding box center [332, 177] width 9 height 9
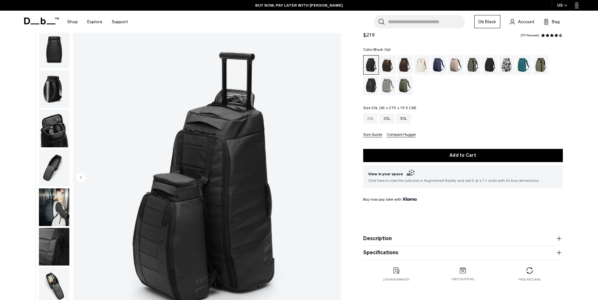
click at [368, 121] on div "20L" at bounding box center [370, 119] width 15 height 10
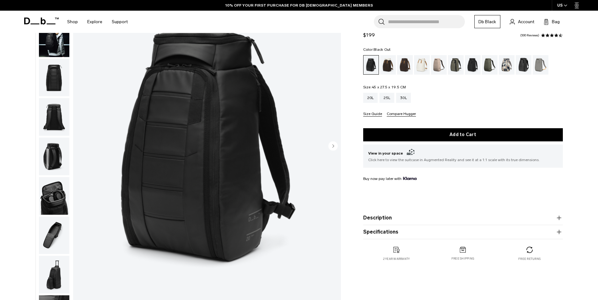
scroll to position [63, 0]
click at [335, 145] on circle "Next slide" at bounding box center [332, 145] width 9 height 9
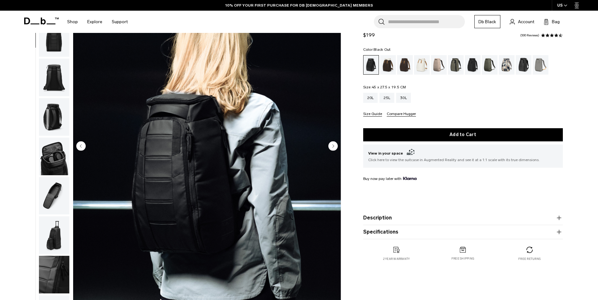
scroll to position [0, 0]
click at [333, 146] on icon "Next slide" at bounding box center [333, 146] width 2 height 3
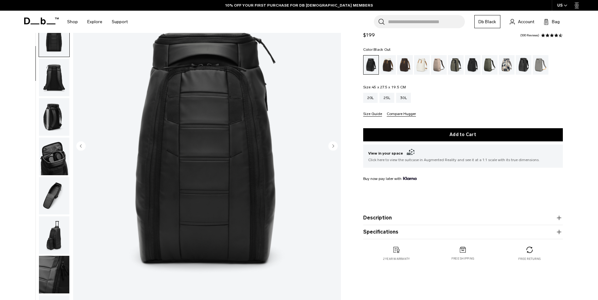
scroll to position [59, 0]
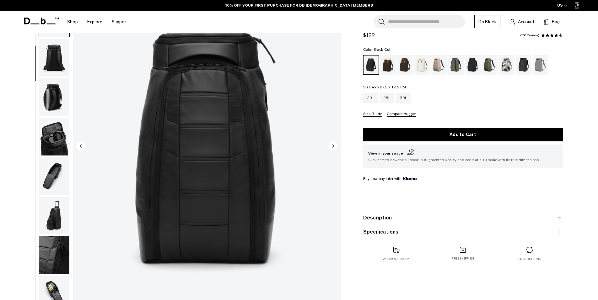
click at [333, 146] on icon "Next slide" at bounding box center [333, 146] width 2 height 3
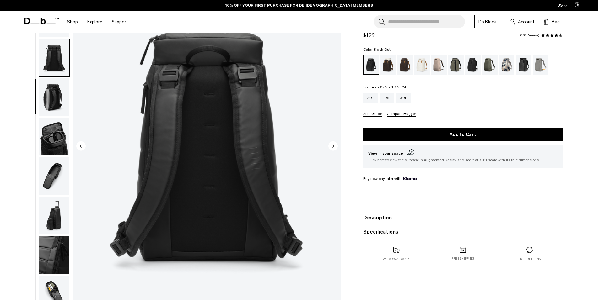
click at [333, 146] on icon "Next slide" at bounding box center [333, 146] width 2 height 3
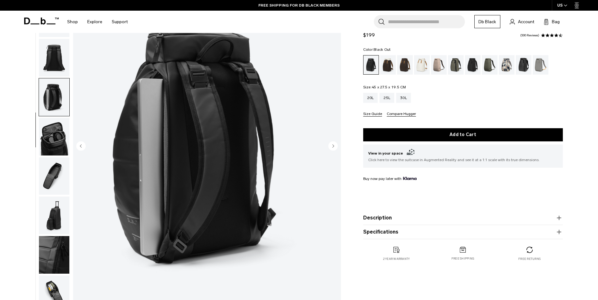
click at [333, 146] on icon "Next slide" at bounding box center [333, 146] width 2 height 3
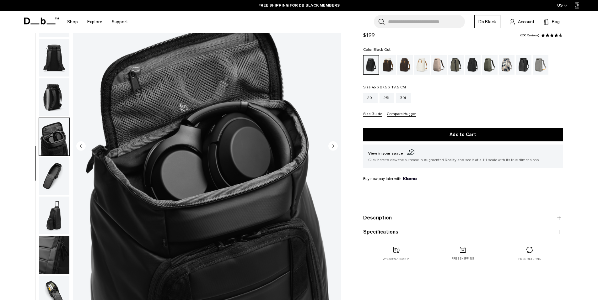
click at [333, 146] on icon "Next slide" at bounding box center [333, 146] width 2 height 3
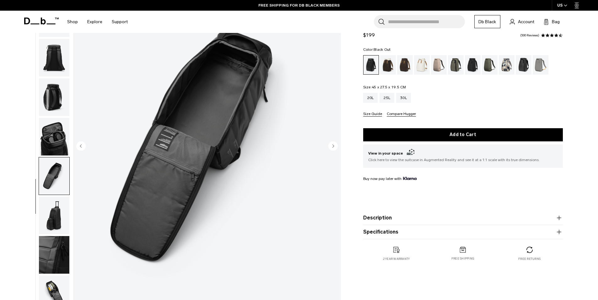
click at [333, 146] on icon "Next slide" at bounding box center [333, 146] width 2 height 3
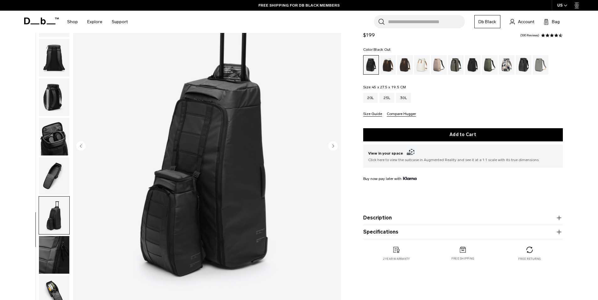
click at [333, 146] on icon "Next slide" at bounding box center [333, 146] width 2 height 3
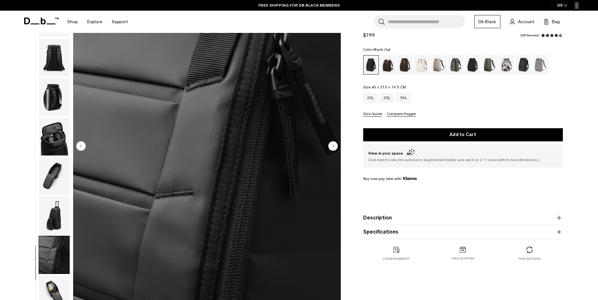
click at [333, 146] on icon "Next slide" at bounding box center [333, 146] width 2 height 3
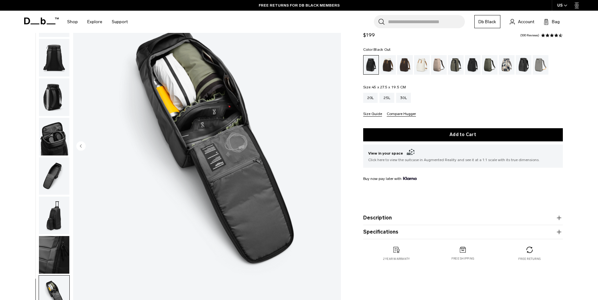
click at [333, 146] on img "10 / 10" at bounding box center [207, 147] width 268 height 334
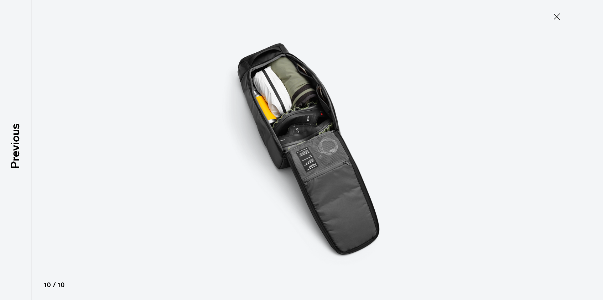
click at [555, 16] on icon at bounding box center [556, 17] width 10 height 10
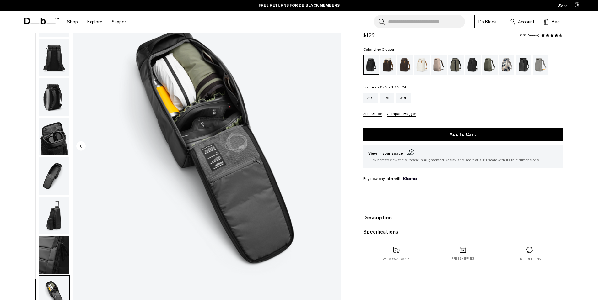
click at [508, 61] on div "Line Cluster" at bounding box center [507, 64] width 16 height 19
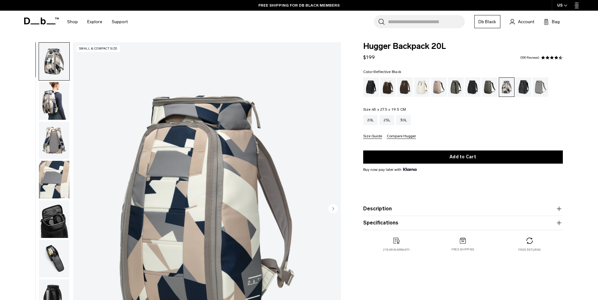
click at [525, 89] on div "Reflective Black" at bounding box center [524, 87] width 16 height 19
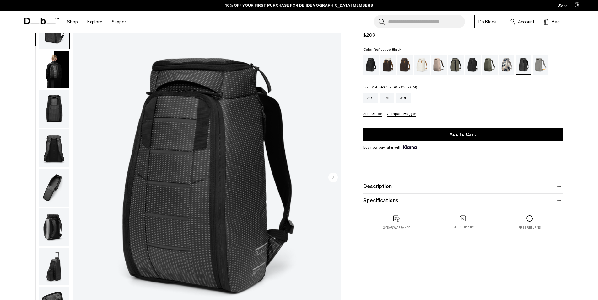
click at [389, 98] on div "25L" at bounding box center [386, 98] width 15 height 10
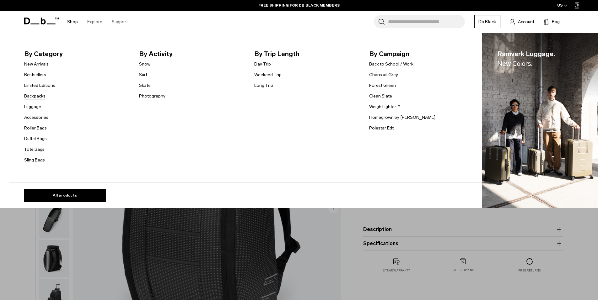
click at [37, 95] on link "Backpacks" at bounding box center [34, 96] width 21 height 7
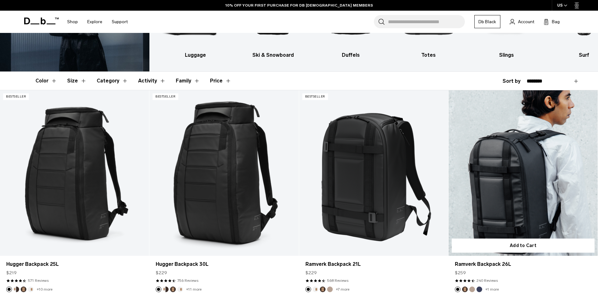
click at [531, 162] on link "Ramverk Backpack 26L" at bounding box center [522, 173] width 149 height 166
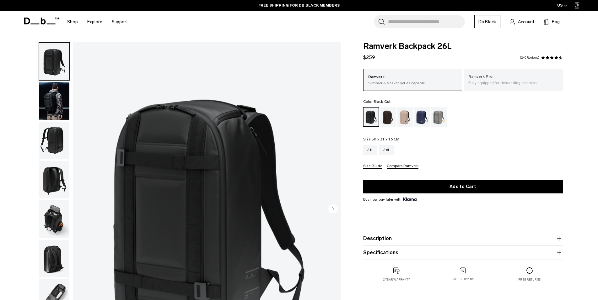
click at [507, 85] on p "Fully equipped for demanding creatives." at bounding box center [513, 83] width 90 height 6
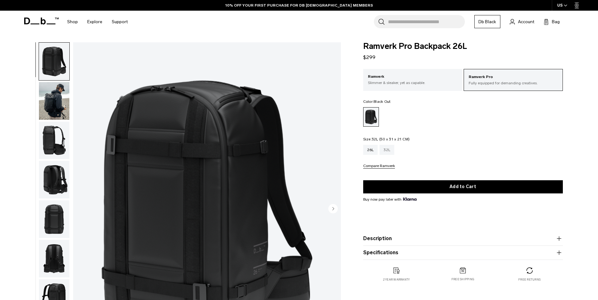
click at [389, 153] on div "32L" at bounding box center [386, 150] width 15 height 10
click at [370, 118] on div "Black Out" at bounding box center [370, 117] width 15 height 19
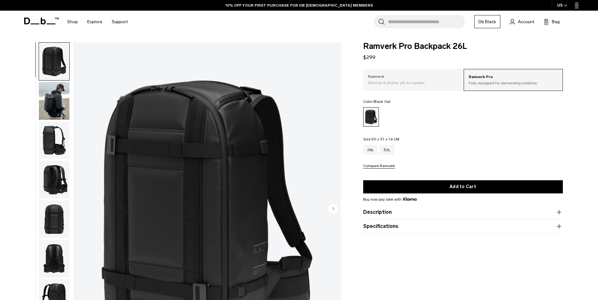
click at [419, 83] on p "Slimmer & sleaker, yet as capable." at bounding box center [413, 83] width 90 height 6
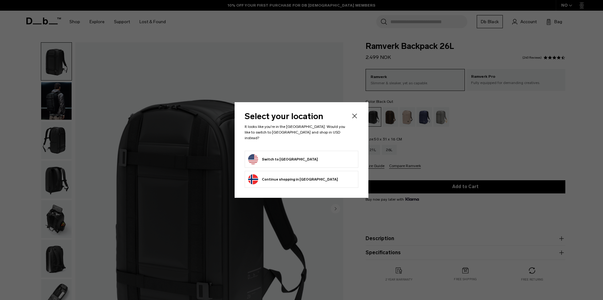
click at [355, 117] on icon "Close" at bounding box center [355, 116] width 8 height 8
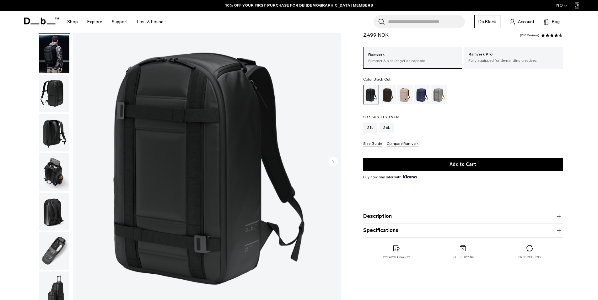
scroll to position [126, 0]
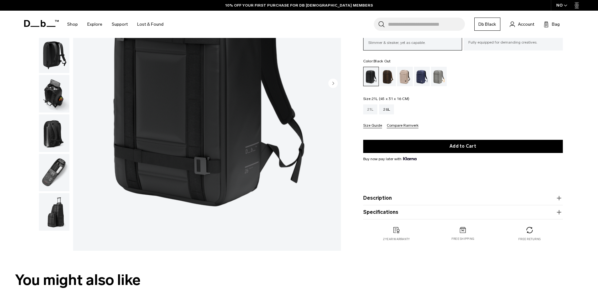
click at [371, 110] on div "21L" at bounding box center [370, 110] width 14 height 10
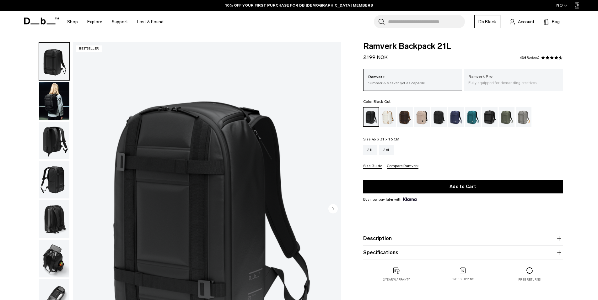
click at [486, 79] on p "Ramverk Pro" at bounding box center [513, 77] width 90 height 6
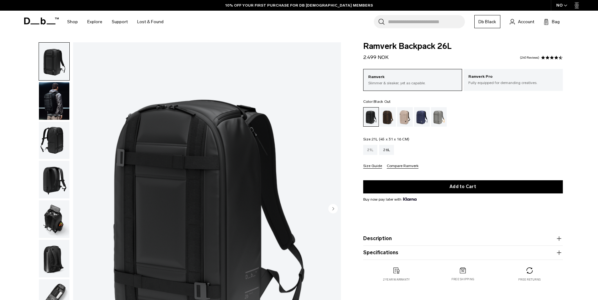
click at [371, 152] on div "21L" at bounding box center [370, 150] width 14 height 10
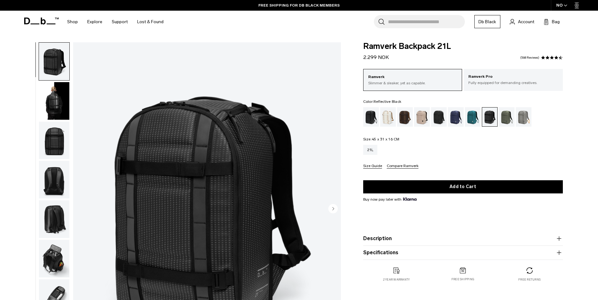
click at [54, 103] on img "button" at bounding box center [54, 101] width 30 height 38
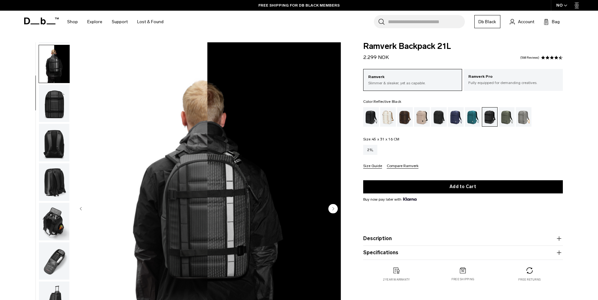
scroll to position [40, 0]
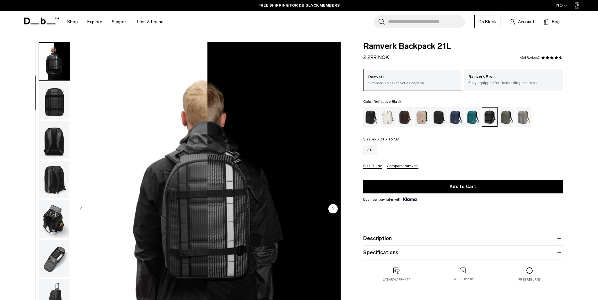
click at [332, 208] on circle "Next slide" at bounding box center [332, 208] width 9 height 9
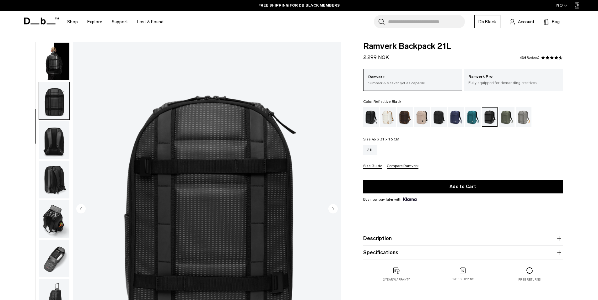
scroll to position [59, 0]
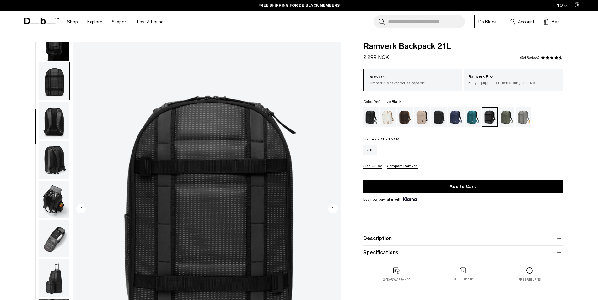
click at [333, 208] on icon "Next slide" at bounding box center [333, 208] width 2 height 3
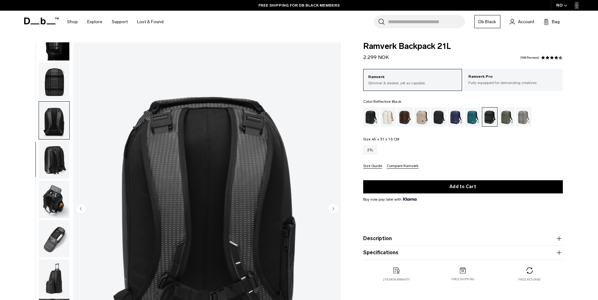
click at [333, 208] on icon "Next slide" at bounding box center [333, 208] width 2 height 3
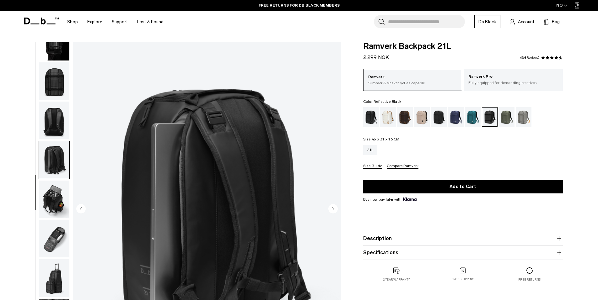
click at [333, 208] on icon "Next slide" at bounding box center [333, 208] width 2 height 3
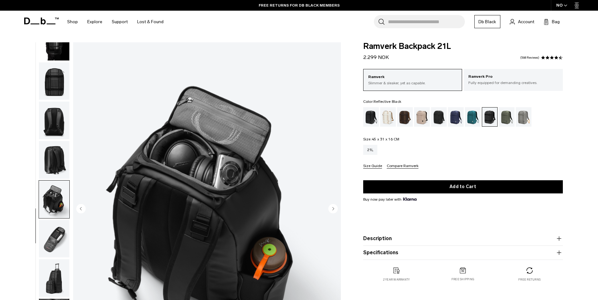
click at [333, 208] on icon "Next slide" at bounding box center [333, 208] width 2 height 3
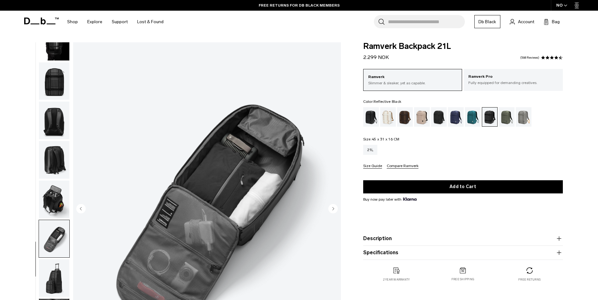
click at [333, 208] on icon "Next slide" at bounding box center [333, 208] width 2 height 3
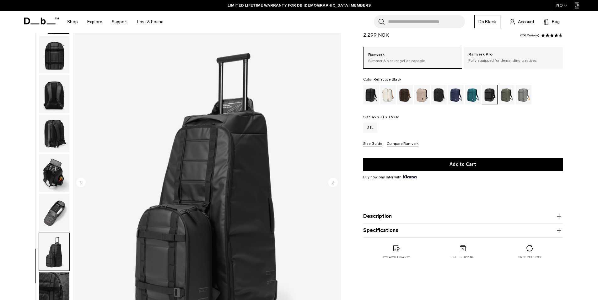
scroll to position [63, 0]
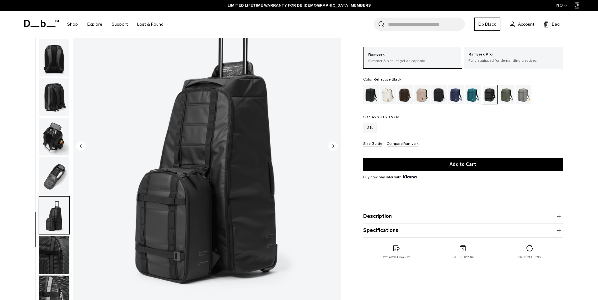
click at [331, 148] on circle "Next slide" at bounding box center [332, 145] width 9 height 9
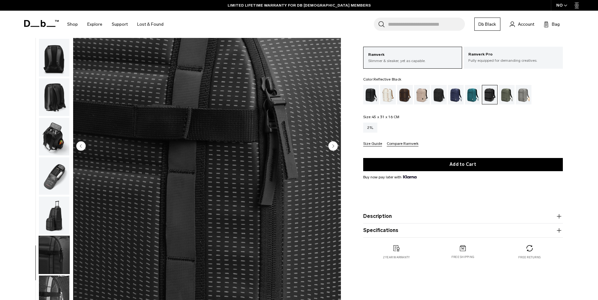
click at [336, 146] on circle "Next slide" at bounding box center [332, 145] width 9 height 9
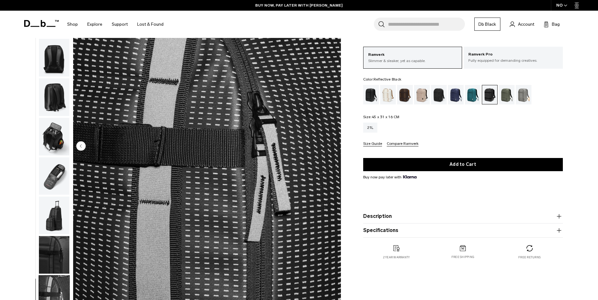
scroll to position [0, 0]
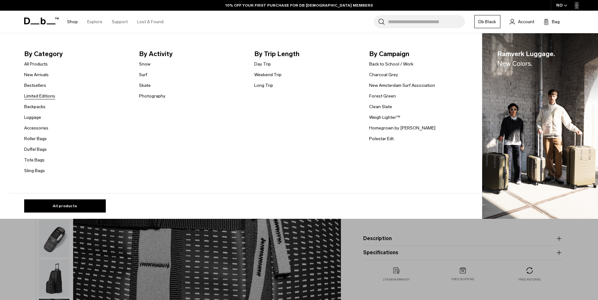
click at [47, 95] on link "Limited Editions" at bounding box center [39, 96] width 31 height 7
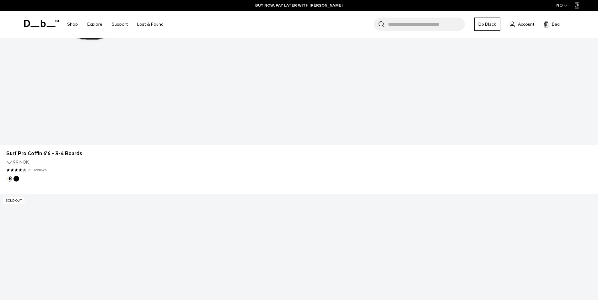
scroll to position [1453, 0]
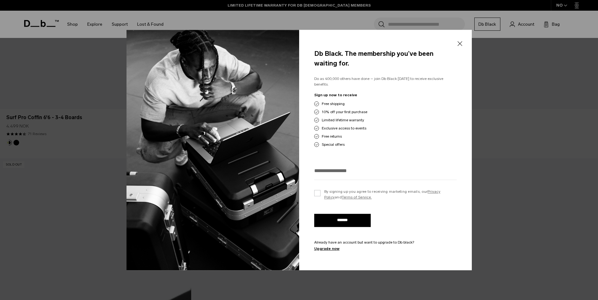
click at [326, 242] on p "Already have an account but want to upgrade to Db black?" at bounding box center [385, 243] width 142 height 6
click at [330, 247] on link "Upgrade now" at bounding box center [385, 249] width 142 height 6
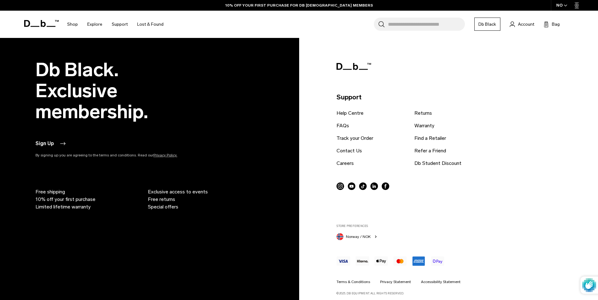
scroll to position [377, 0]
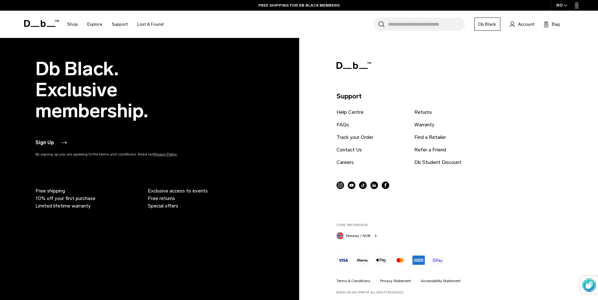
click at [53, 144] on button "Sign Up" at bounding box center [50, 143] width 31 height 8
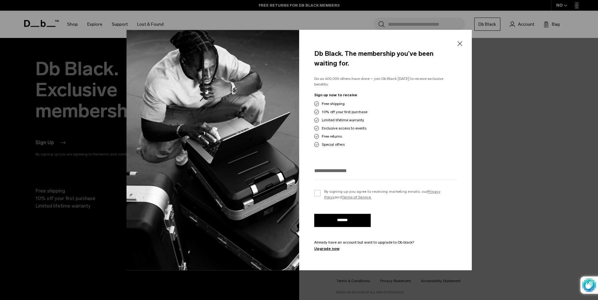
click at [464, 44] on div "Db Black. The membership you’ve been waiting for. Do as 400,000 others have don…" at bounding box center [385, 150] width 173 height 241
click at [452, 49] on div "Db Black. The membership you’ve been waiting for. Do as 400,000 others have don…" at bounding box center [385, 150] width 173 height 241
click at [460, 47] on button "Close" at bounding box center [460, 43] width 8 height 13
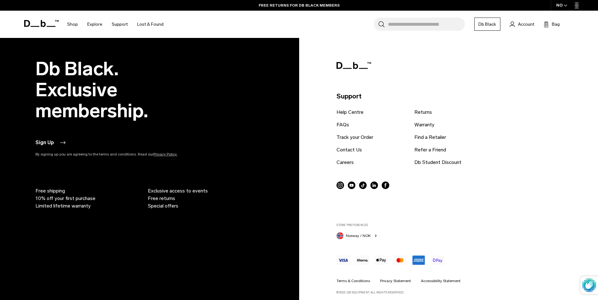
click at [485, 29] on link "Db Black" at bounding box center [487, 24] width 26 height 13
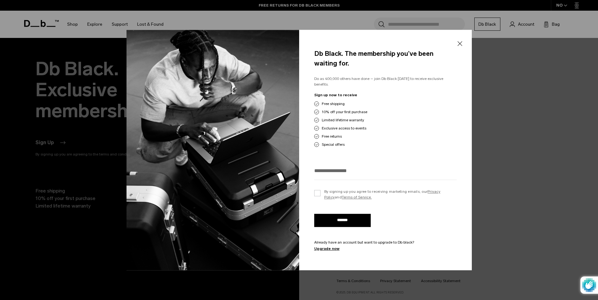
click at [457, 46] on button "Close" at bounding box center [460, 43] width 8 height 13
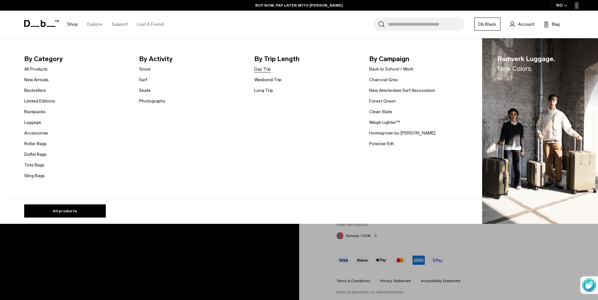
click at [270, 68] on link "Day Trip" at bounding box center [262, 69] width 17 height 7
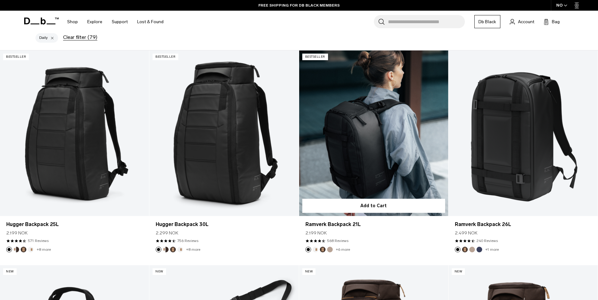
scroll to position [63, 0]
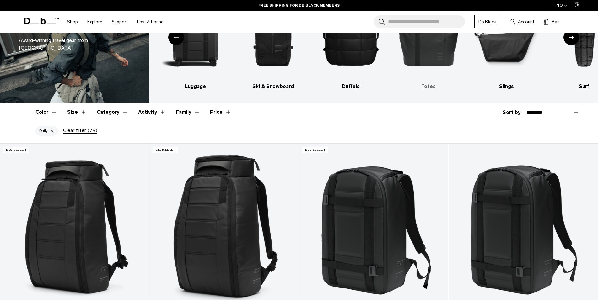
click at [427, 85] on h3 "Totes" at bounding box center [428, 87] width 67 height 8
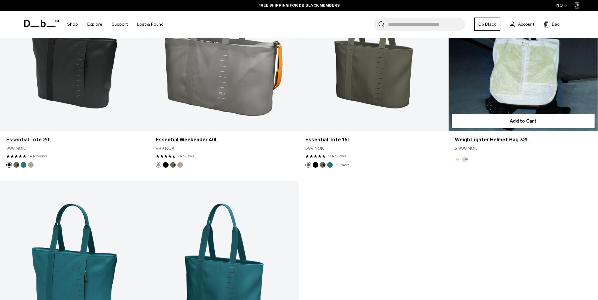
scroll to position [753, 0]
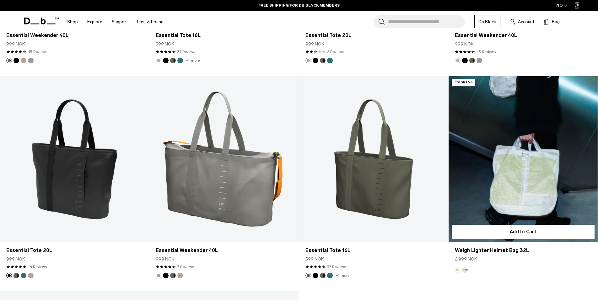
click at [504, 164] on link "Weigh Lighter Helmet Bag 32L" at bounding box center [522, 159] width 149 height 166
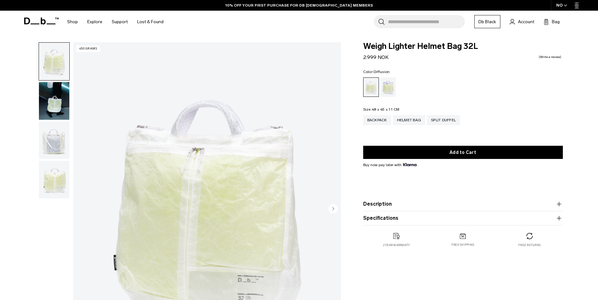
click at [56, 59] on img "button" at bounding box center [54, 62] width 30 height 38
click at [333, 209] on icon "Next slide" at bounding box center [333, 208] width 2 height 3
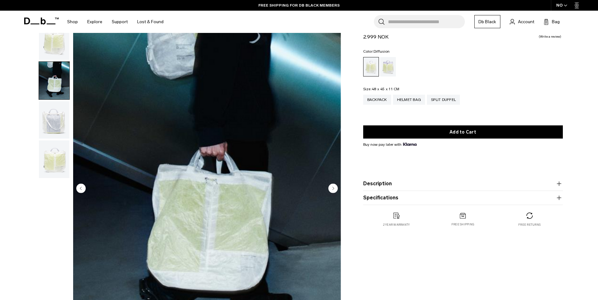
scroll to position [31, 0]
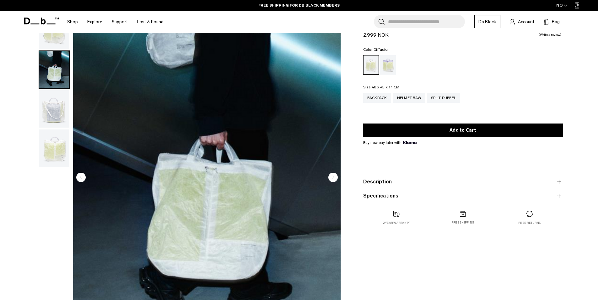
click at [332, 178] on circle "Next slide" at bounding box center [332, 177] width 9 height 9
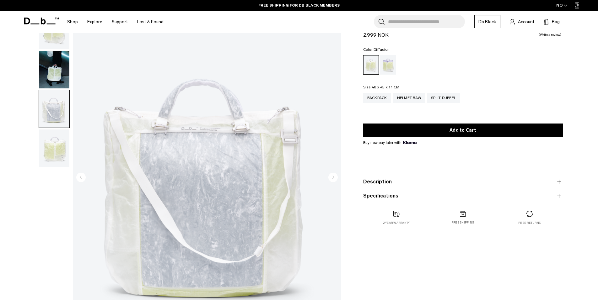
click at [333, 177] on icon "Next slide" at bounding box center [333, 177] width 2 height 3
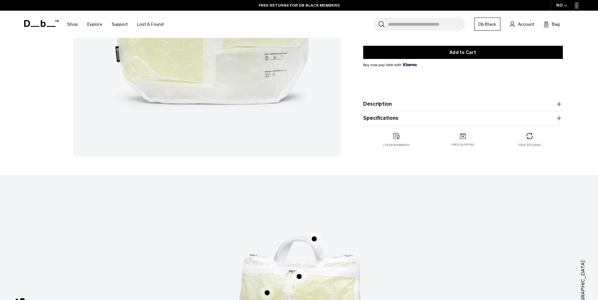
scroll to position [408, 0]
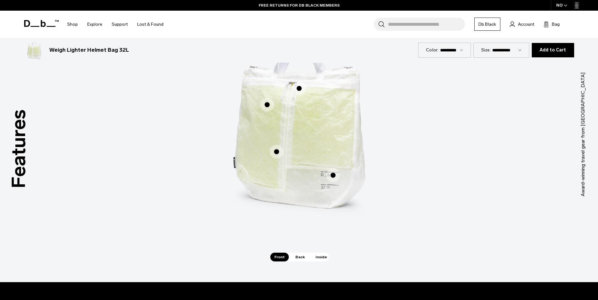
click at [274, 148] on span "1 / 3" at bounding box center [277, 152] width 14 height 14
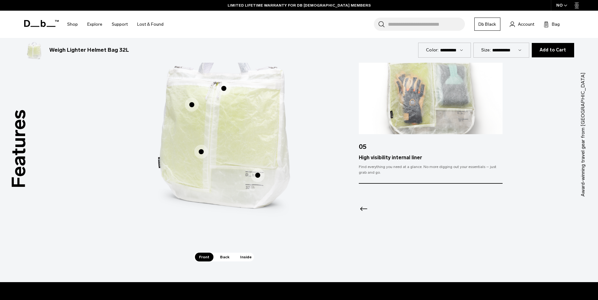
click at [225, 90] on span "1 / 3" at bounding box center [224, 89] width 14 height 14
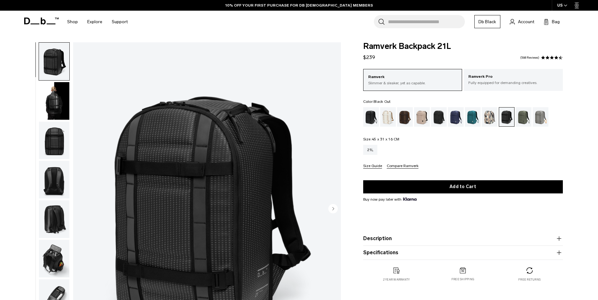
click at [372, 119] on div "Black Out" at bounding box center [371, 116] width 16 height 19
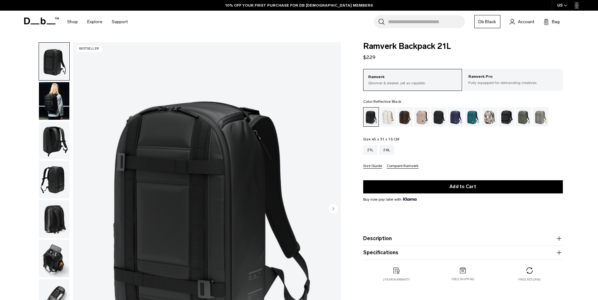
click at [508, 120] on div "Reflective Black" at bounding box center [507, 116] width 16 height 19
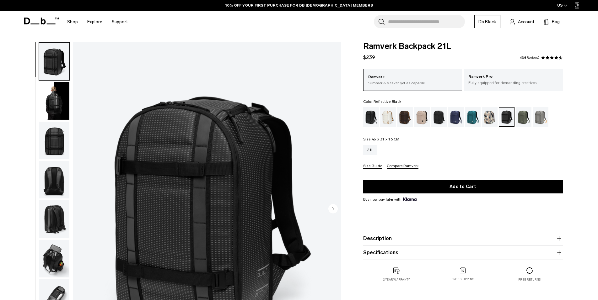
scroll to position [94, 0]
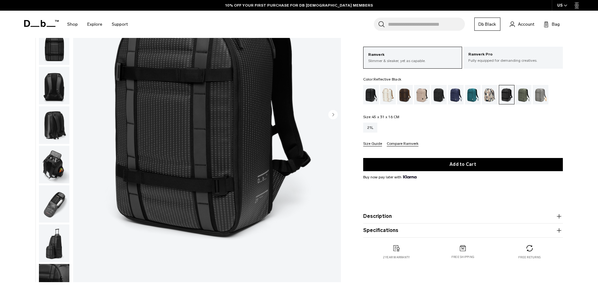
click at [58, 202] on img "button" at bounding box center [54, 204] width 30 height 38
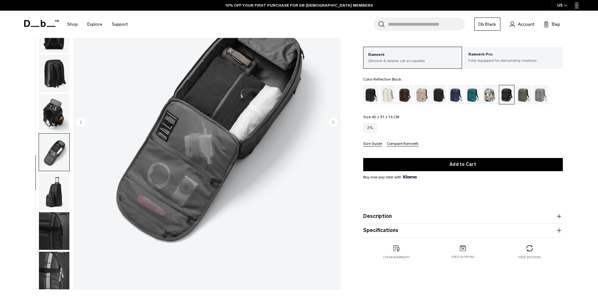
scroll to position [63, 0]
